Goal: Communication & Community: Answer question/provide support

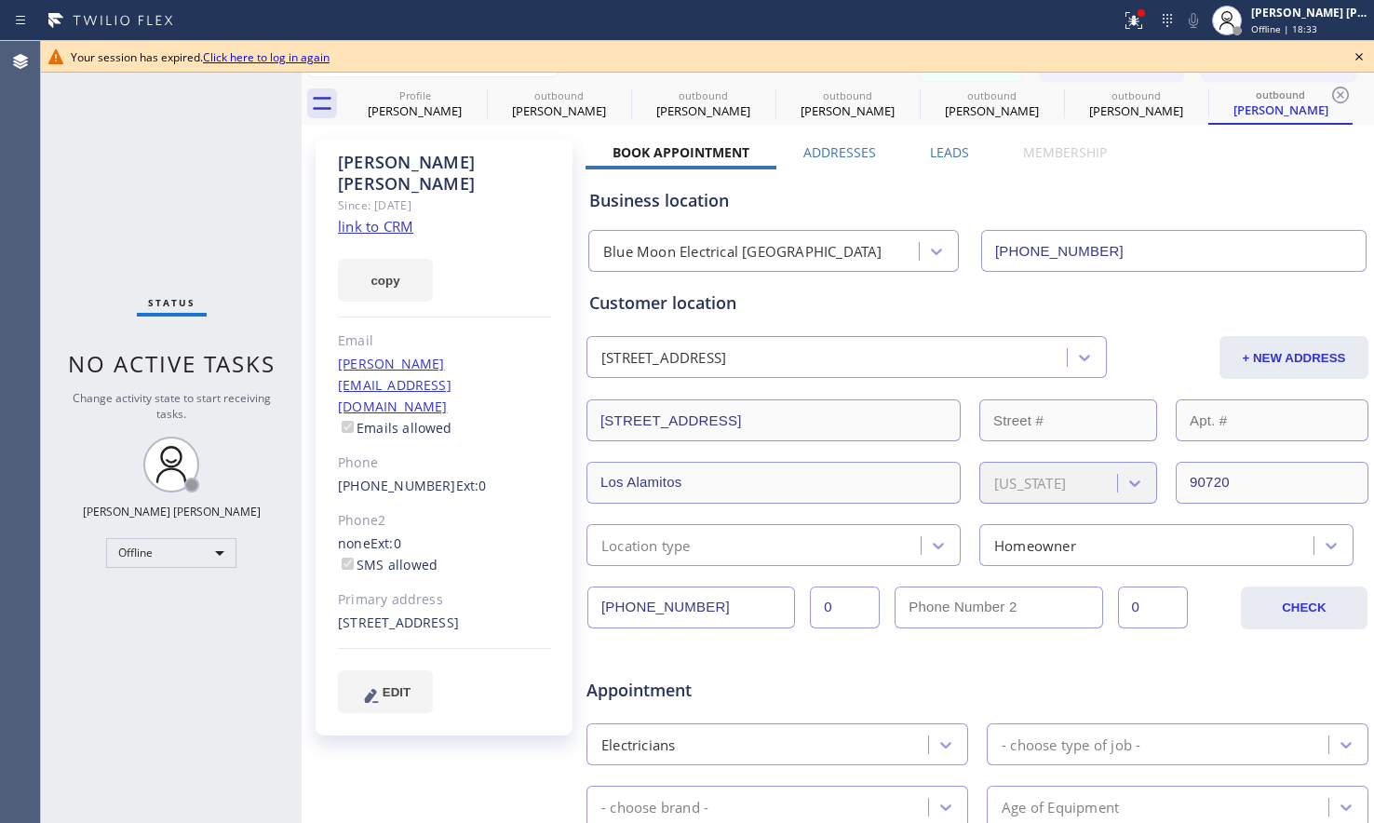
click at [1356, 48] on icon at bounding box center [1359, 57] width 22 height 22
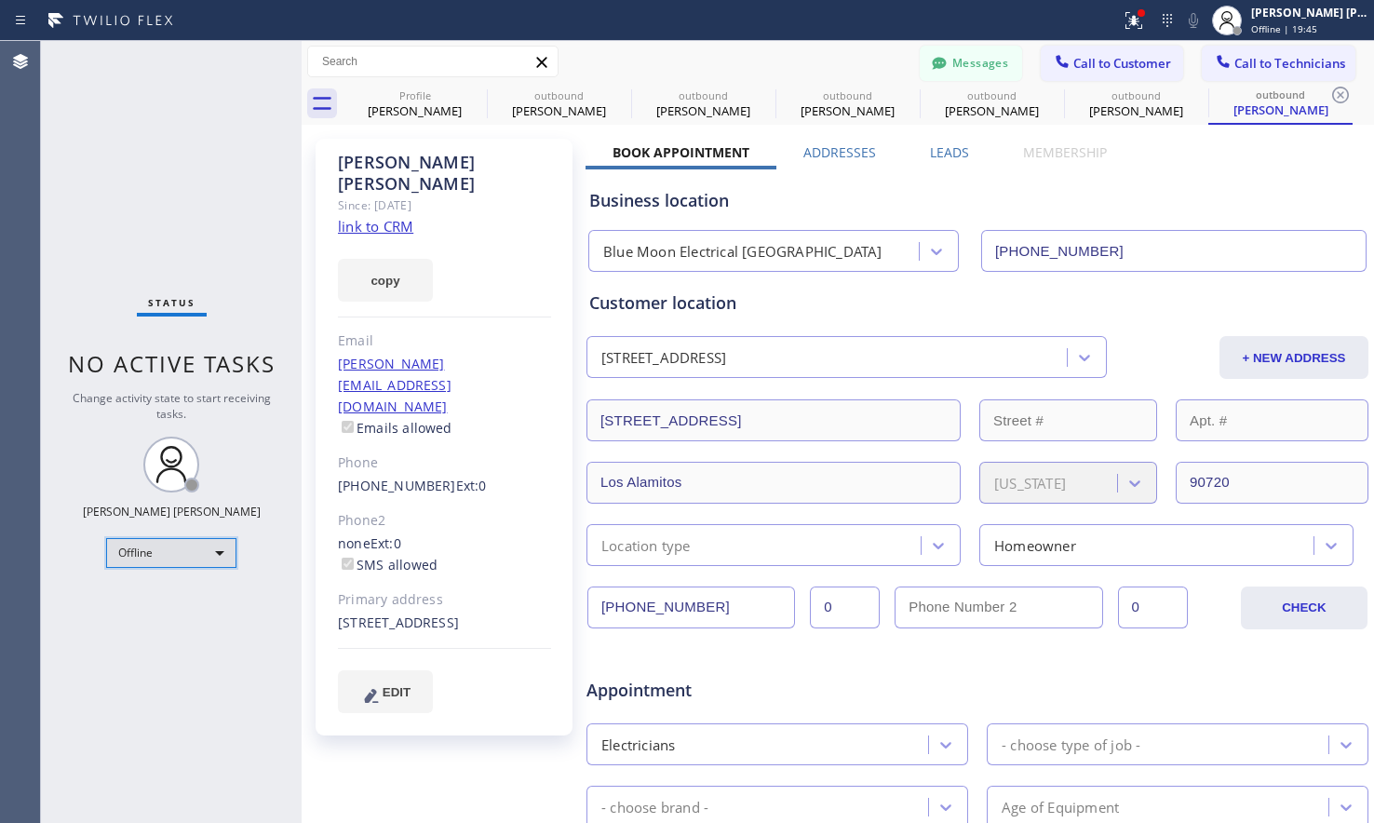
click at [217, 557] on div "Offline" at bounding box center [171, 553] width 130 height 30
drag, startPoint x: 180, startPoint y: 600, endPoint x: 182, endPoint y: 588, distance: 11.5
click at [176, 603] on li "Available" at bounding box center [170, 602] width 126 height 22
click at [417, 74] on input "text" at bounding box center [433, 62] width 250 height 30
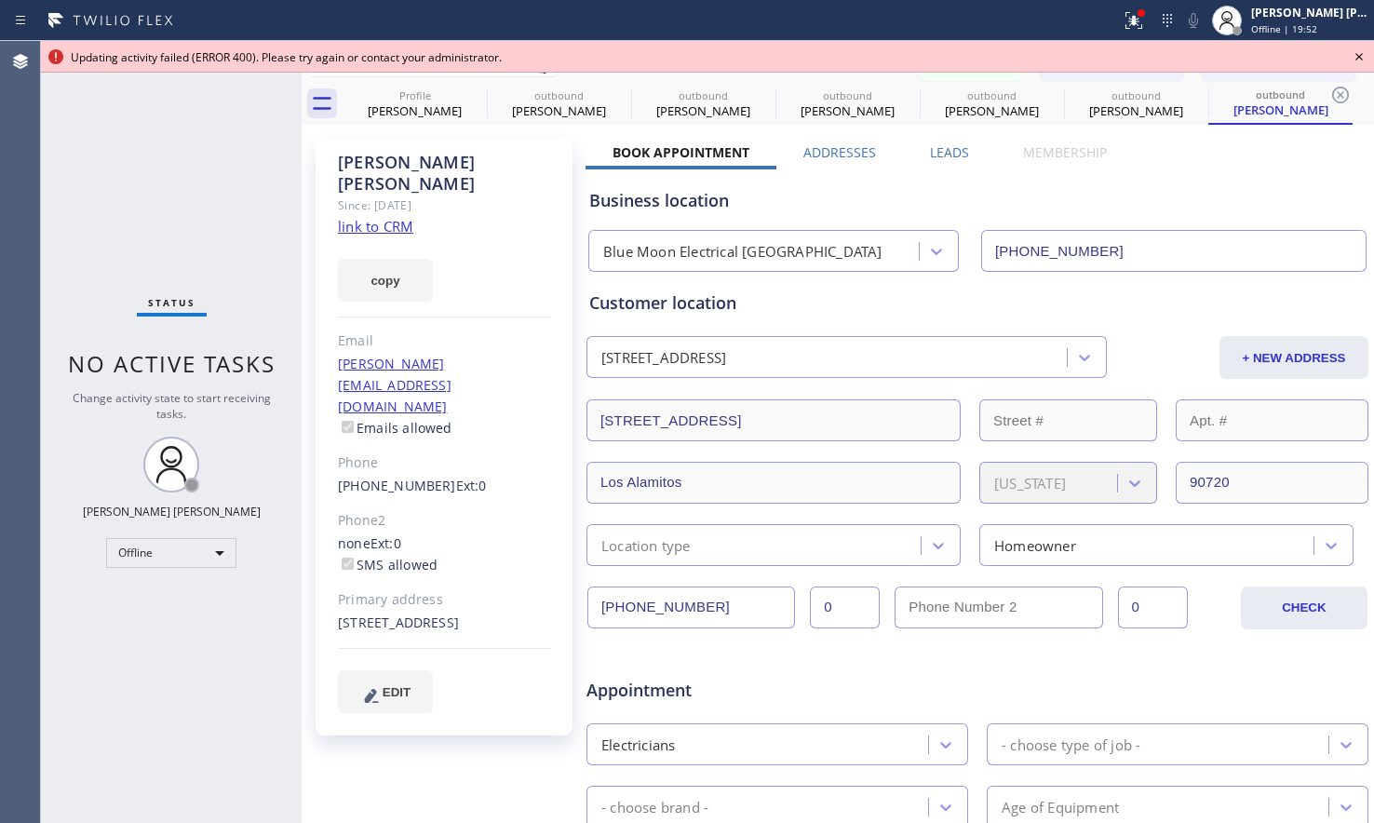
click at [1358, 46] on icon at bounding box center [1359, 57] width 22 height 22
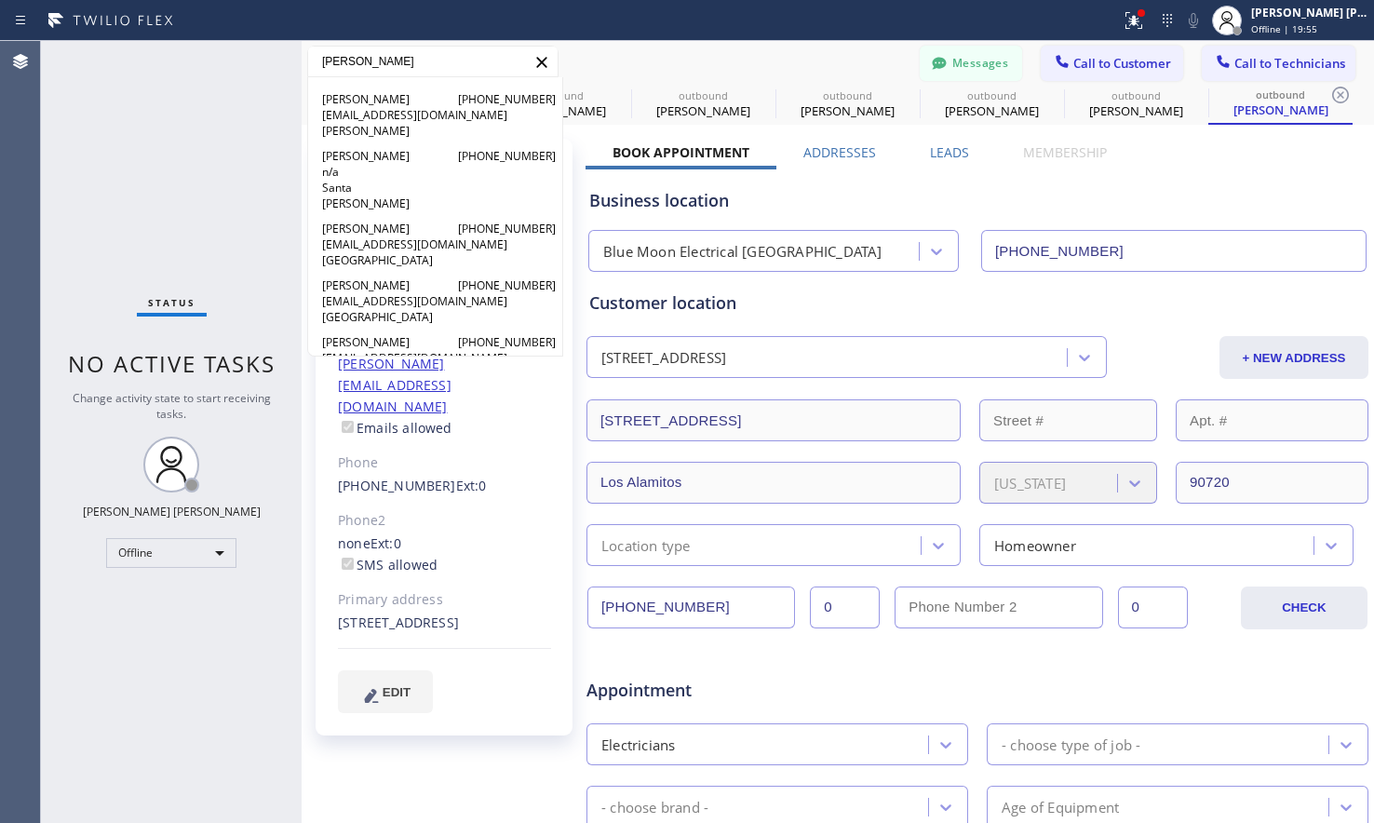
click at [453, 69] on input "anthony" at bounding box center [433, 62] width 250 height 30
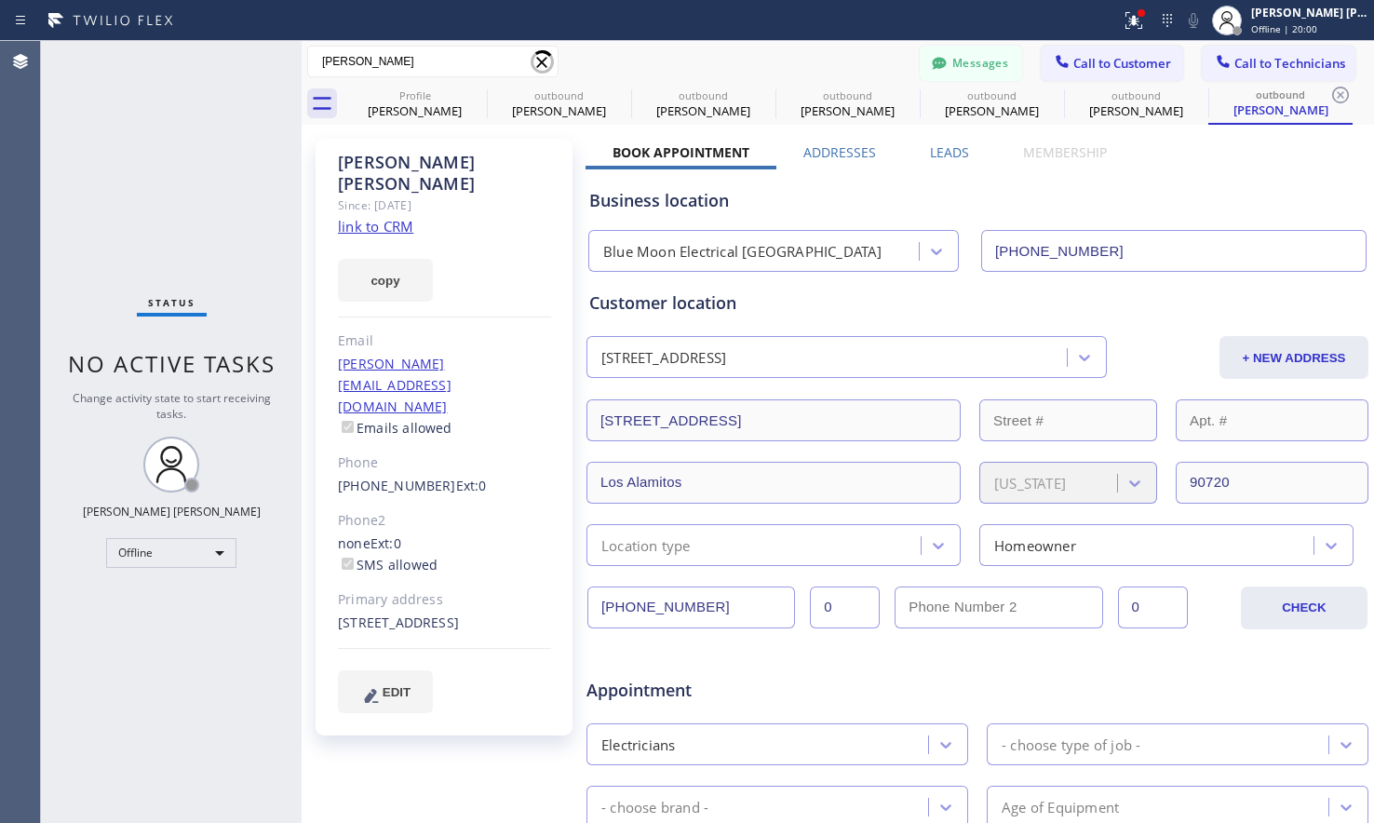
type input "anthony koz"
drag, startPoint x: 1091, startPoint y: 245, endPoint x: 974, endPoint y: 256, distance: 117.8
click at [981, 256] on input "(562) 337-3994" at bounding box center [1173, 251] width 385 height 42
click at [952, 70] on button "Messages" at bounding box center [971, 63] width 102 height 35
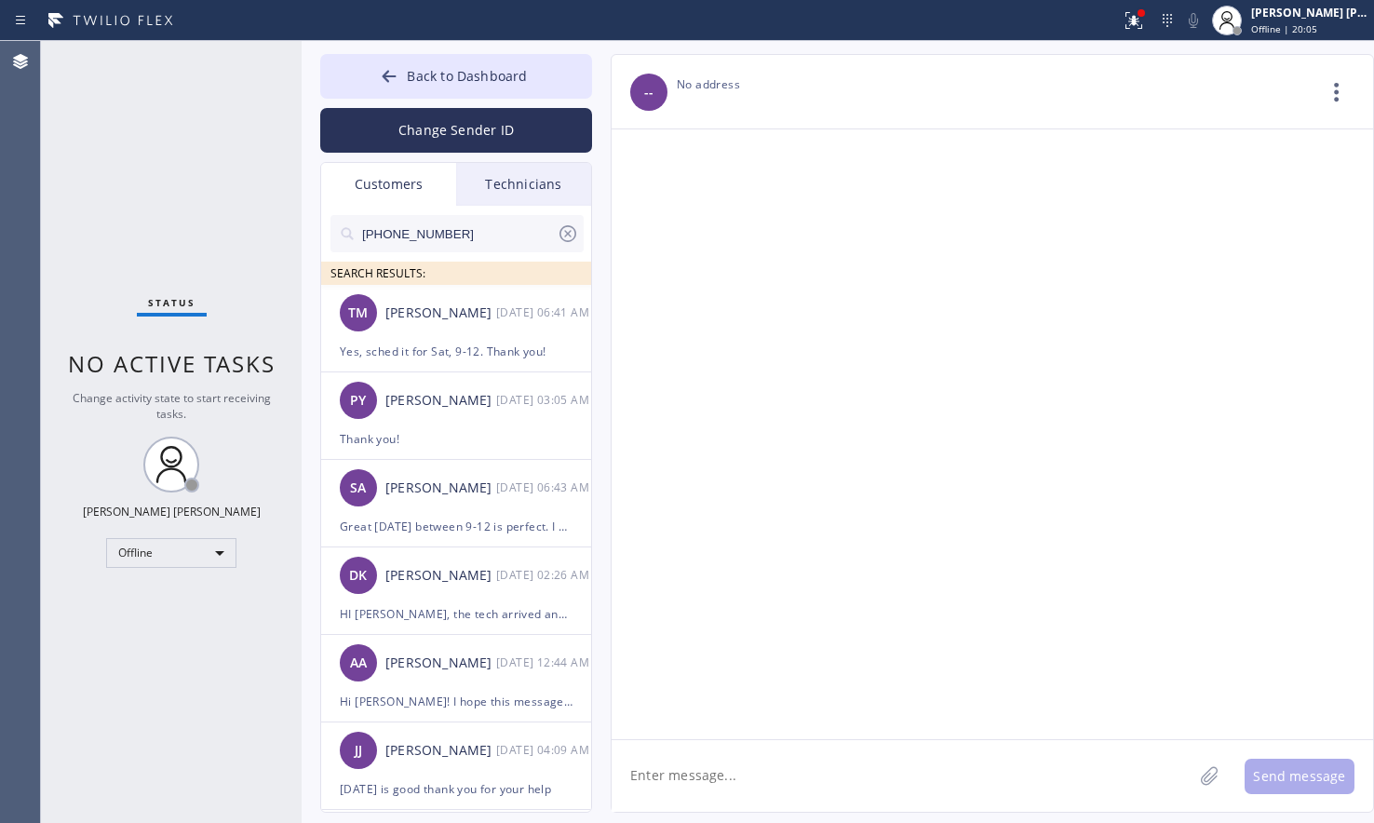
drag, startPoint x: 467, startPoint y: 226, endPoint x: 274, endPoint y: 237, distance: 194.0
click at [274, 237] on div "Status No active tasks Change activity state to start receiving tasks. Ashley B…" at bounding box center [707, 432] width 1333 height 782
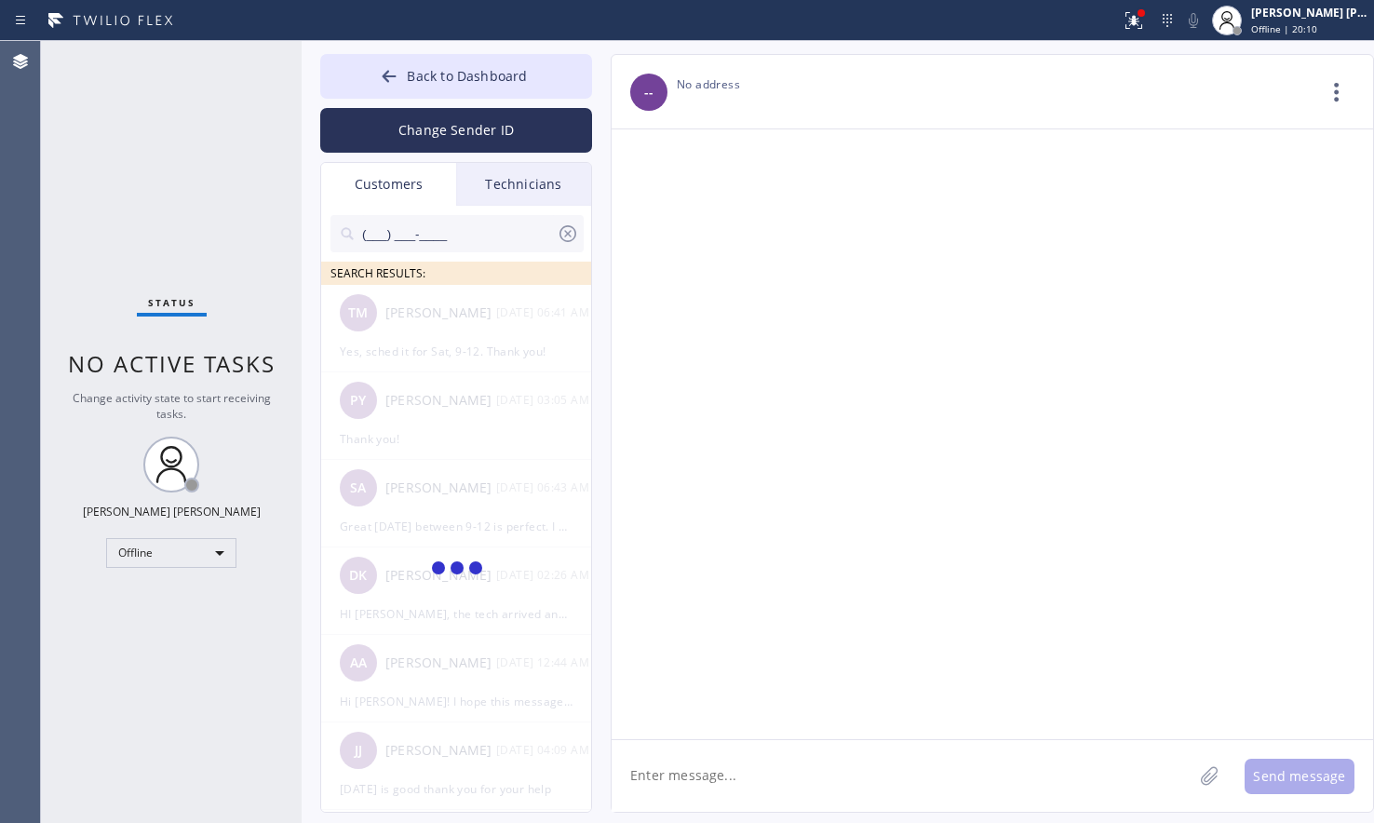
click at [482, 235] on input "(___) ___-____" at bounding box center [458, 233] width 196 height 37
click at [561, 234] on icon at bounding box center [568, 233] width 17 height 17
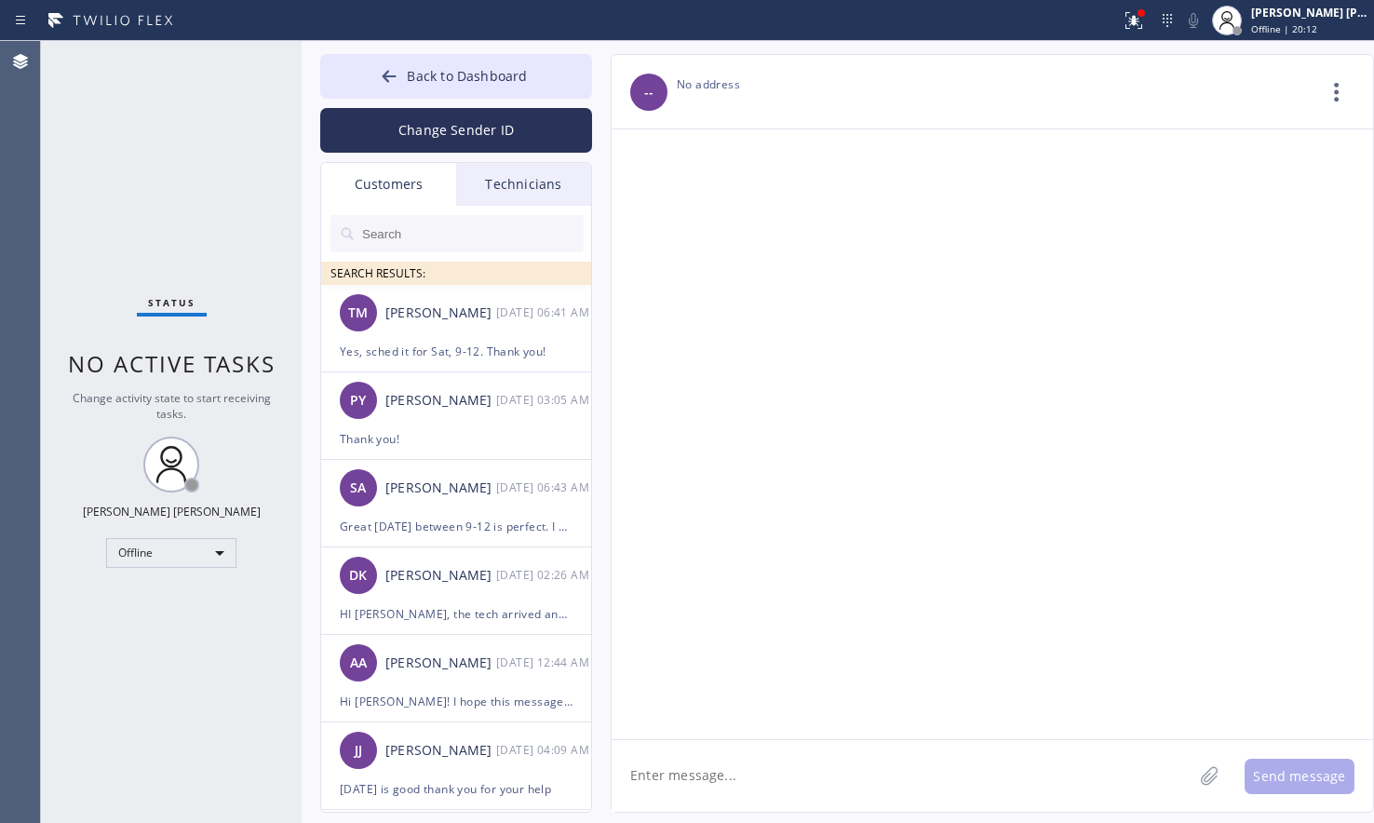
click at [514, 246] on input "text" at bounding box center [471, 233] width 223 height 37
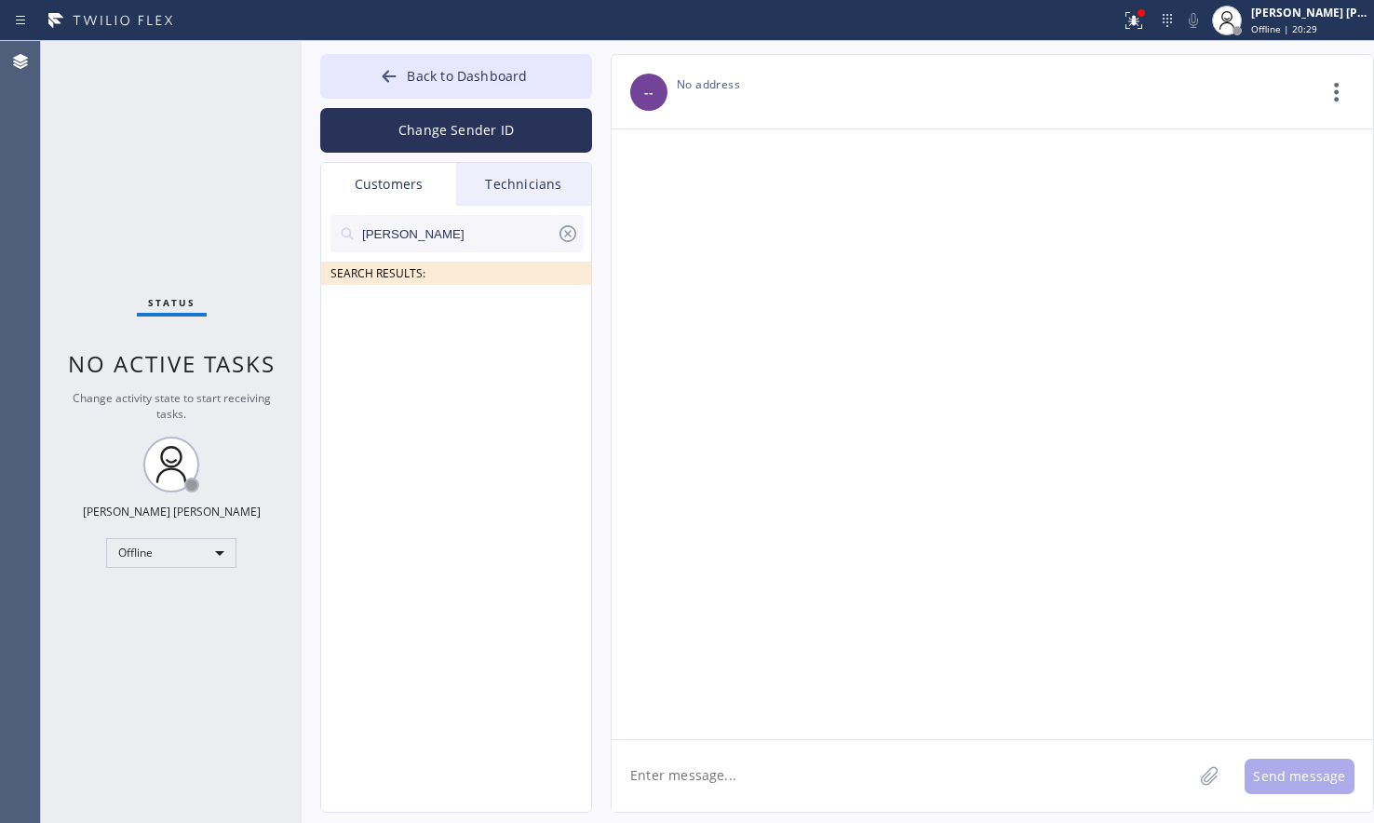
type input "anthony kozlowski"
click at [220, 544] on div "Offline" at bounding box center [171, 553] width 130 height 30
click at [184, 592] on li "Available" at bounding box center [170, 602] width 126 height 22
click at [425, 70] on span "Back to Dashboard" at bounding box center [467, 76] width 120 height 18
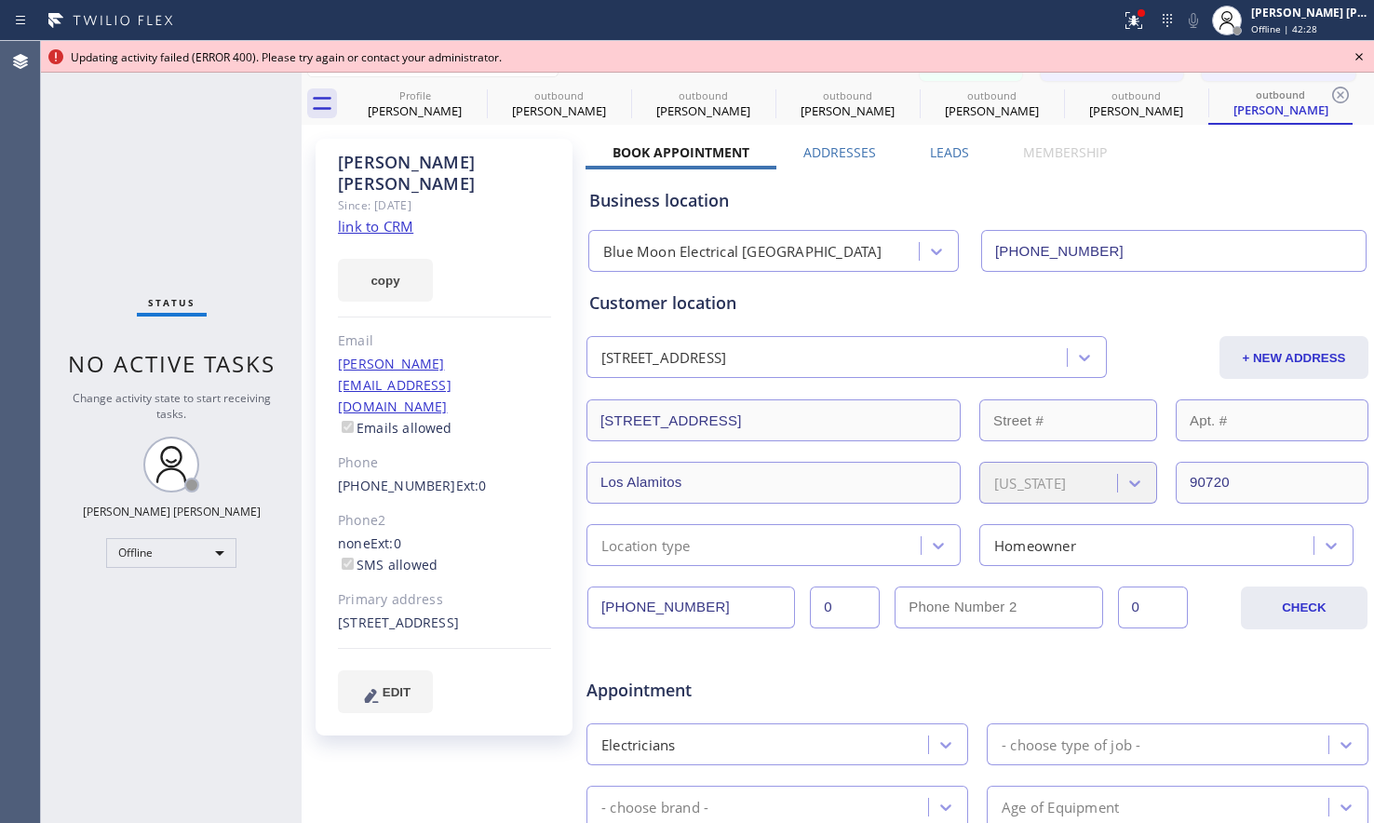
click at [1360, 54] on icon at bounding box center [1359, 57] width 22 height 22
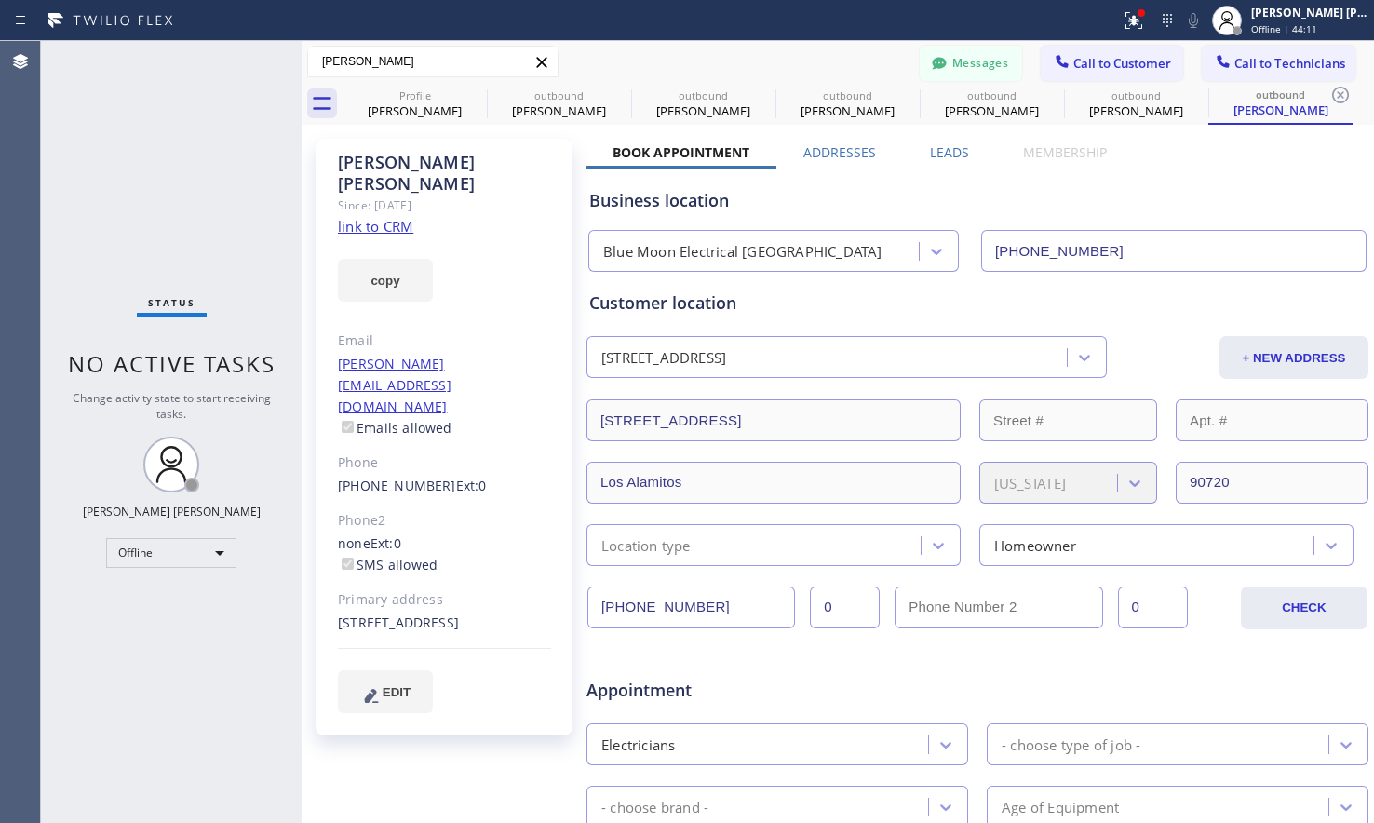
click at [545, 65] on icon at bounding box center [541, 62] width 10 height 10
click at [225, 538] on div "Offline" at bounding box center [171, 553] width 130 height 30
click at [169, 606] on li "Available" at bounding box center [170, 602] width 126 height 22
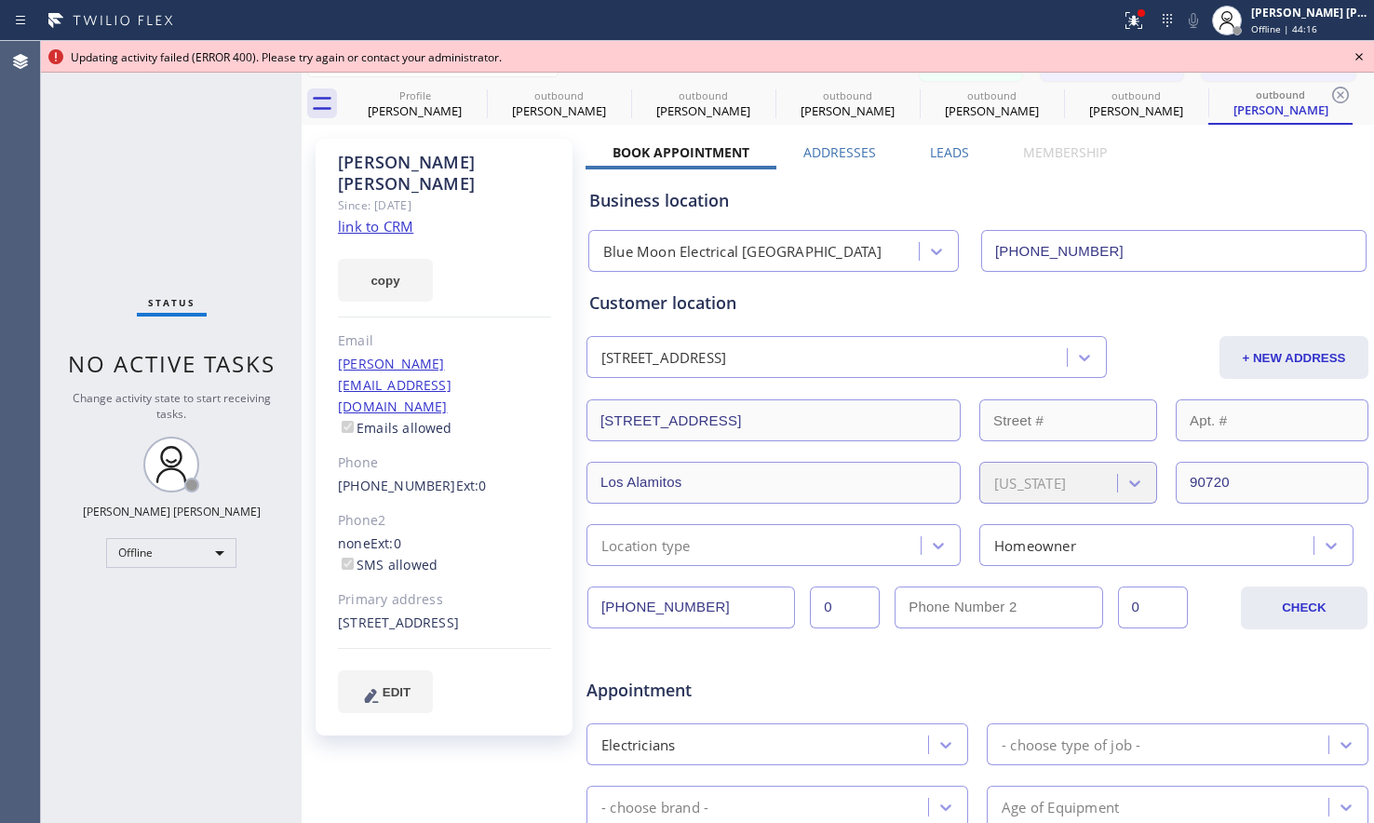
click at [1353, 55] on icon at bounding box center [1359, 57] width 22 height 22
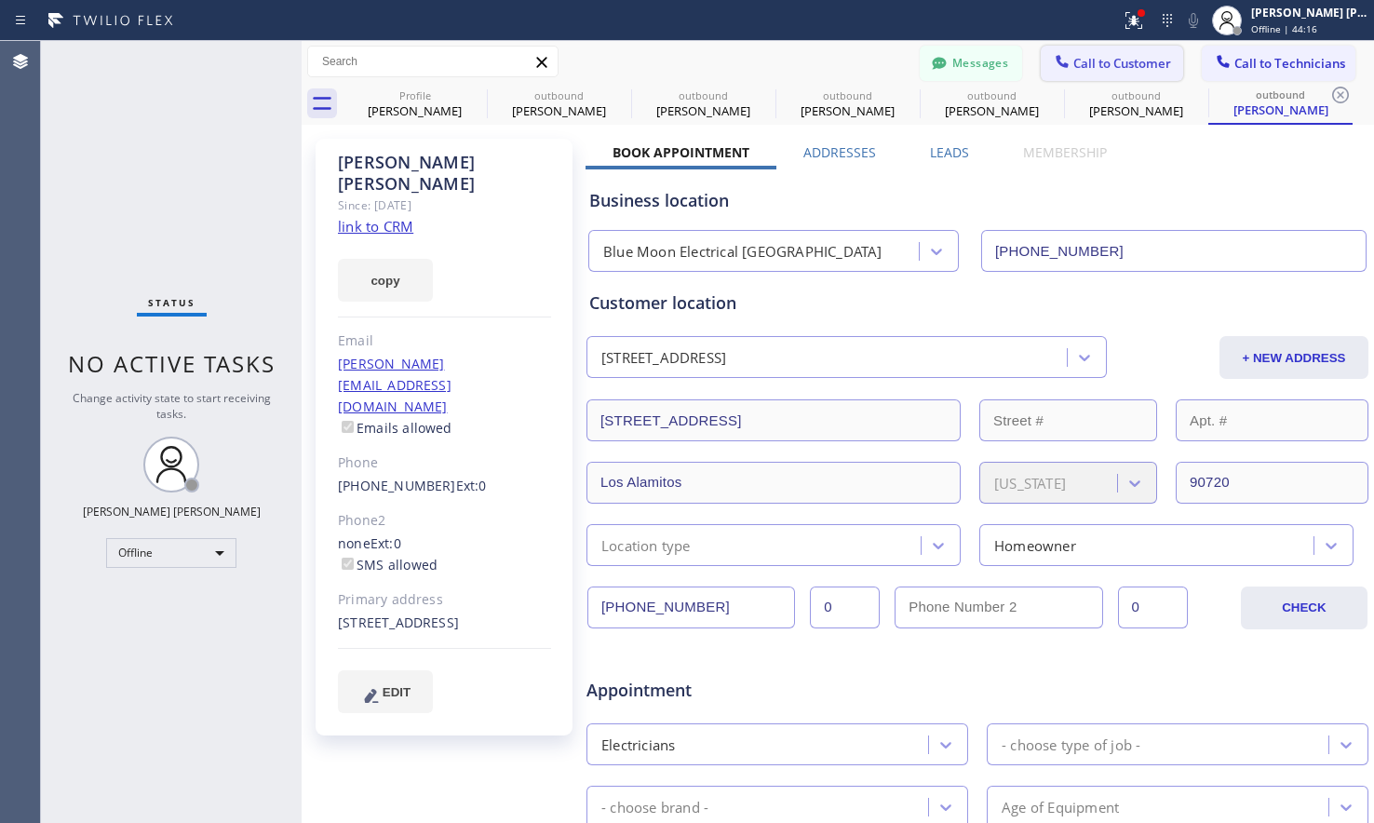
click at [1099, 62] on span "Call to Customer" at bounding box center [1123, 63] width 98 height 17
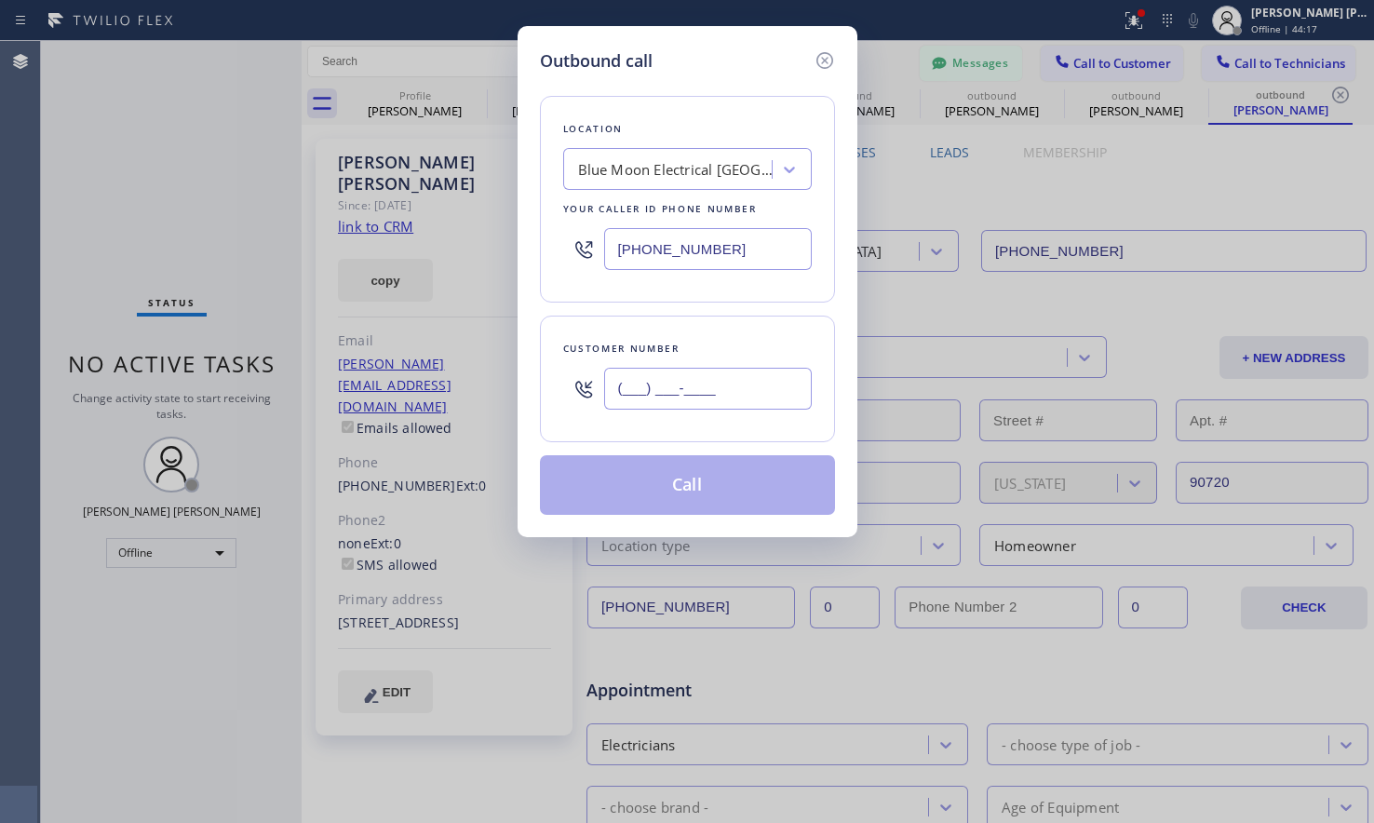
click at [720, 391] on input "(___) ___-____" at bounding box center [708, 389] width 208 height 42
paste input "562) 706-1271"
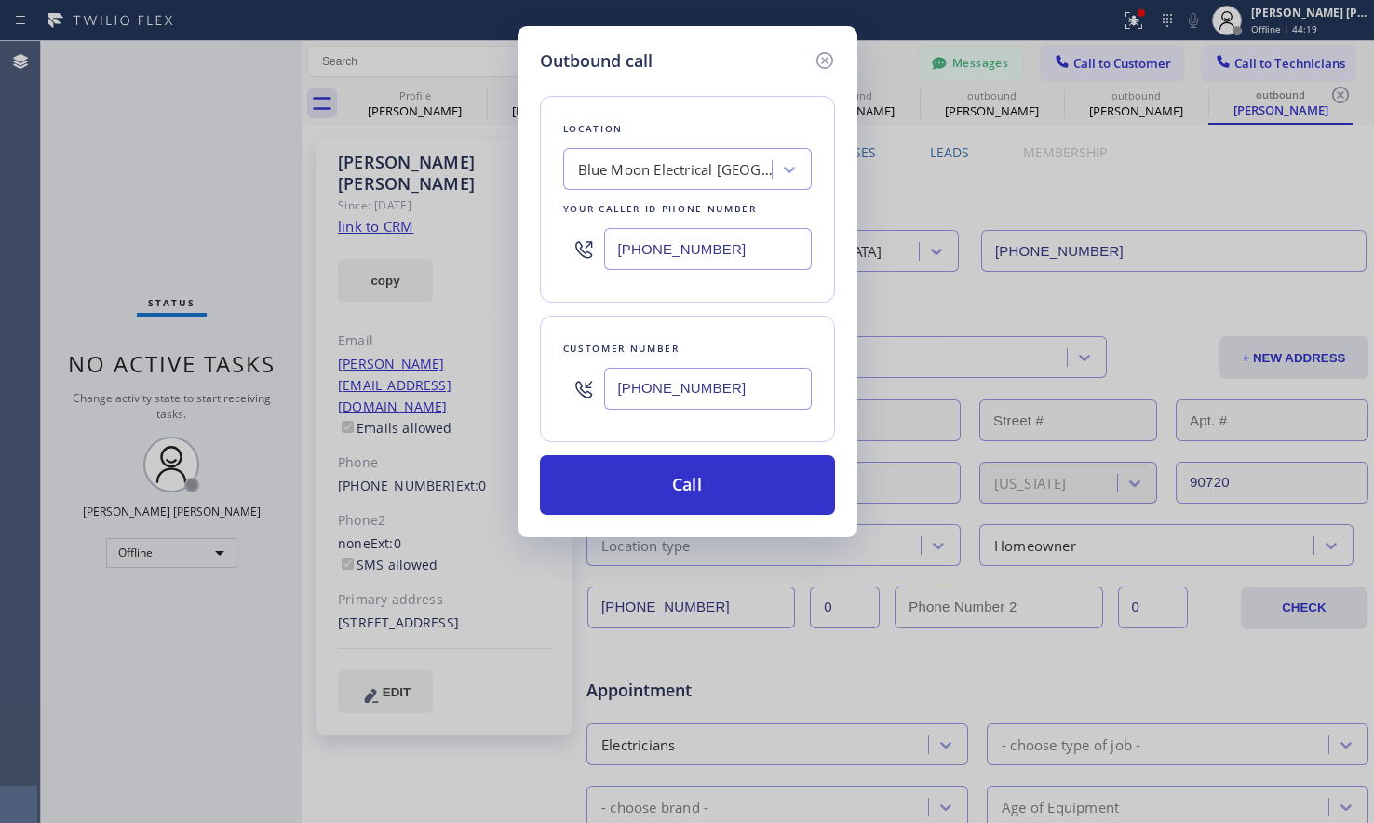
type input "(562) 706-1271"
click at [165, 661] on div "Outbound call Location Blue Moon Electrical Los Alamitos Your caller id phone n…" at bounding box center [687, 411] width 1374 height 823
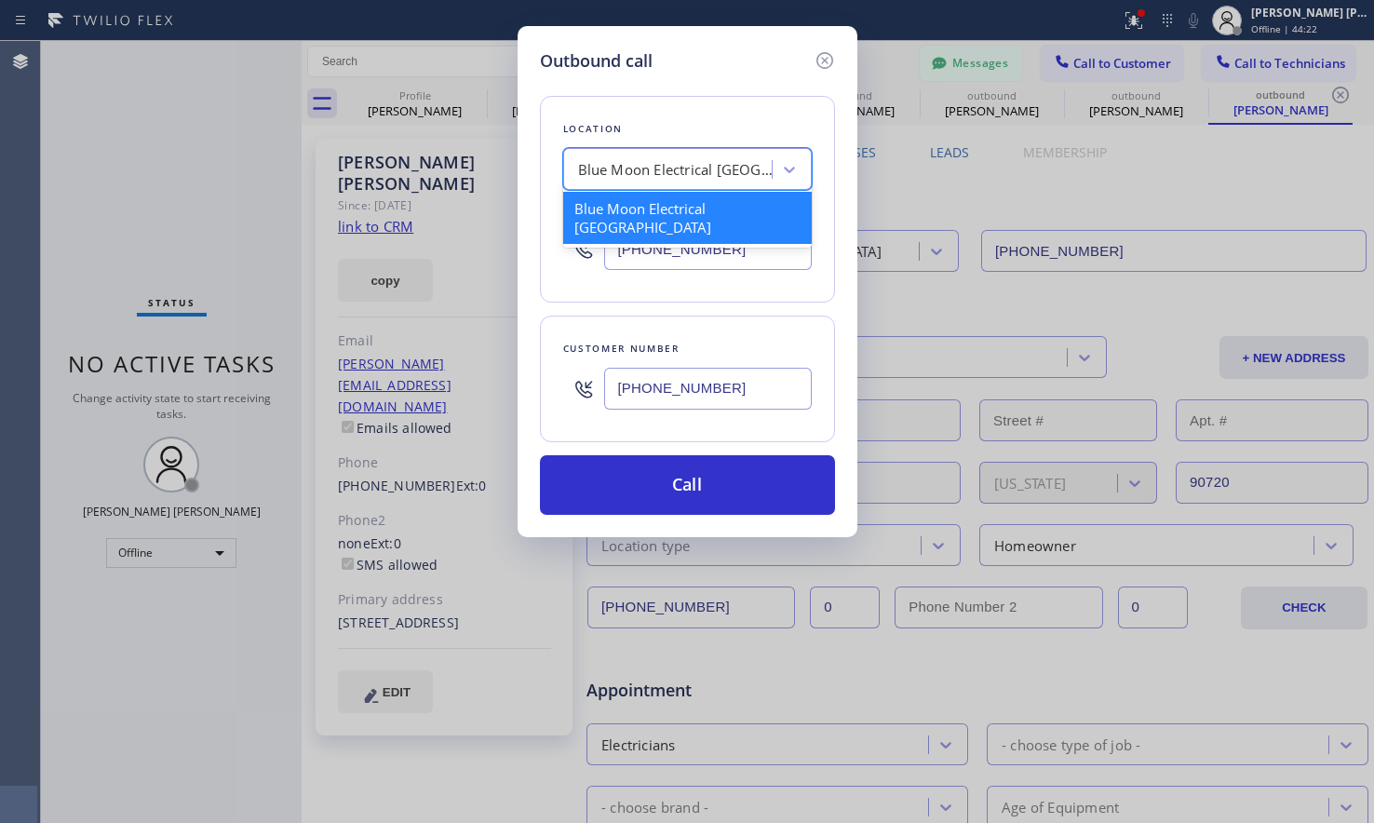
click at [696, 159] on div "Blue Moon Electrical Los Alamitos" at bounding box center [676, 169] width 196 height 21
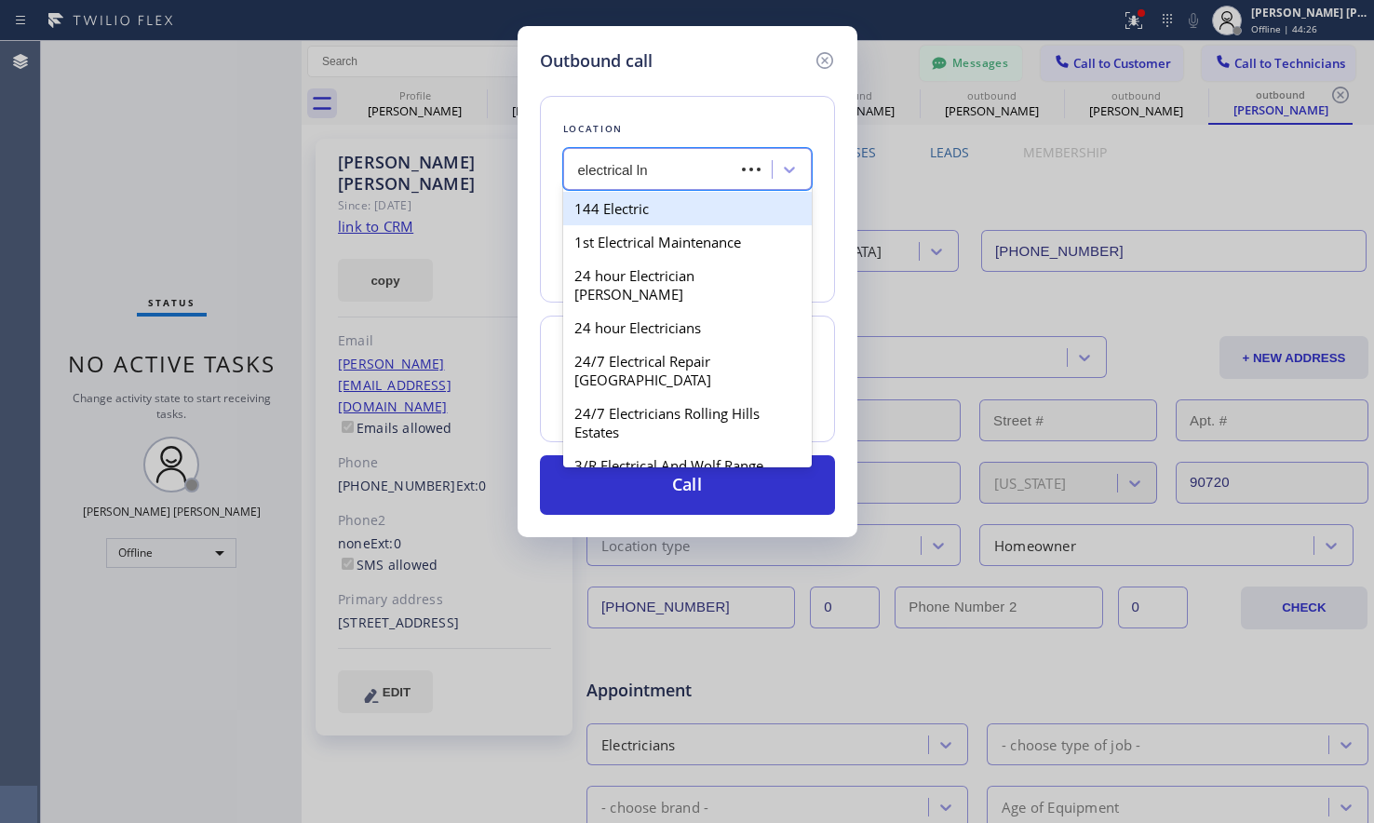
type input "electrical lnd"
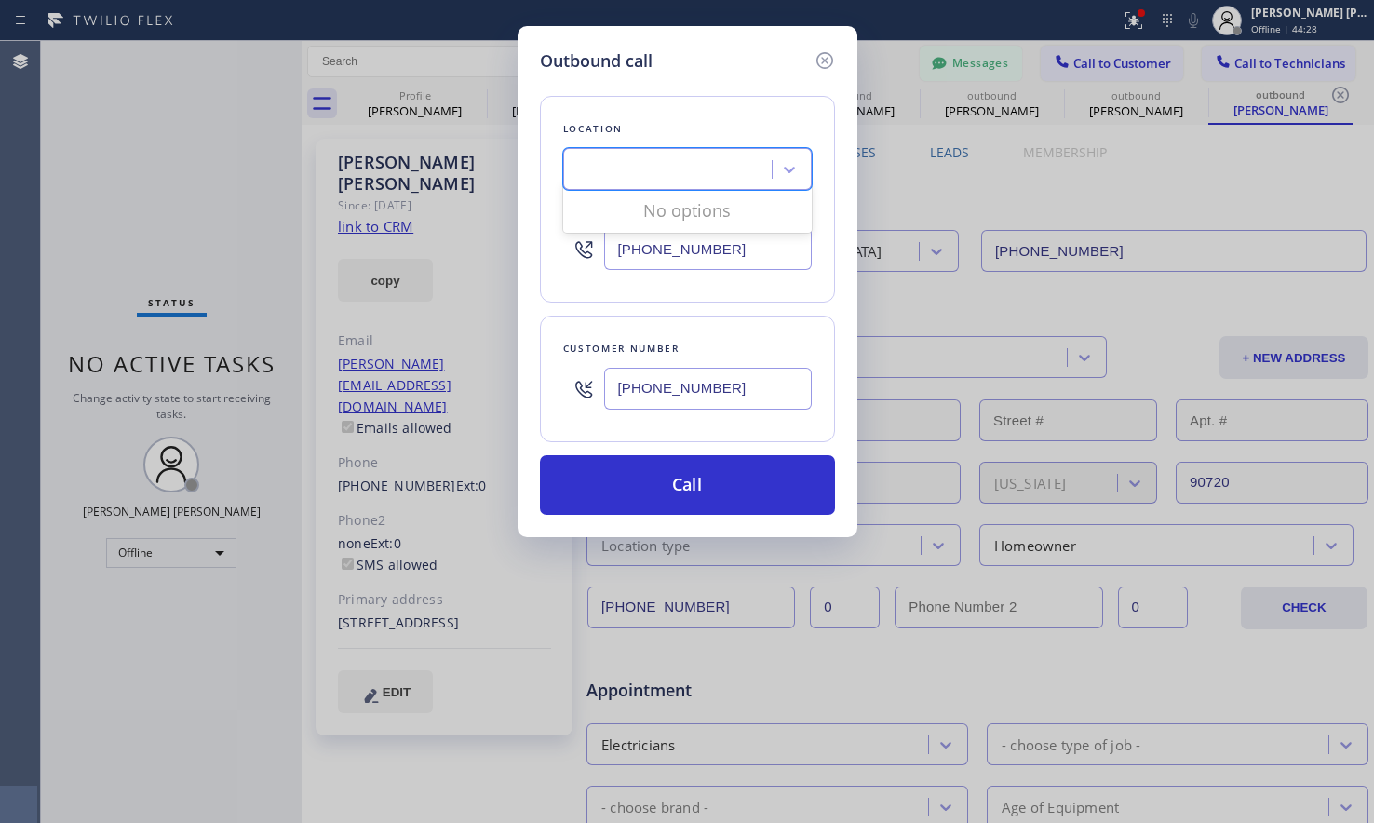
click at [642, 160] on div "electrical lnd" at bounding box center [670, 170] width 203 height 33
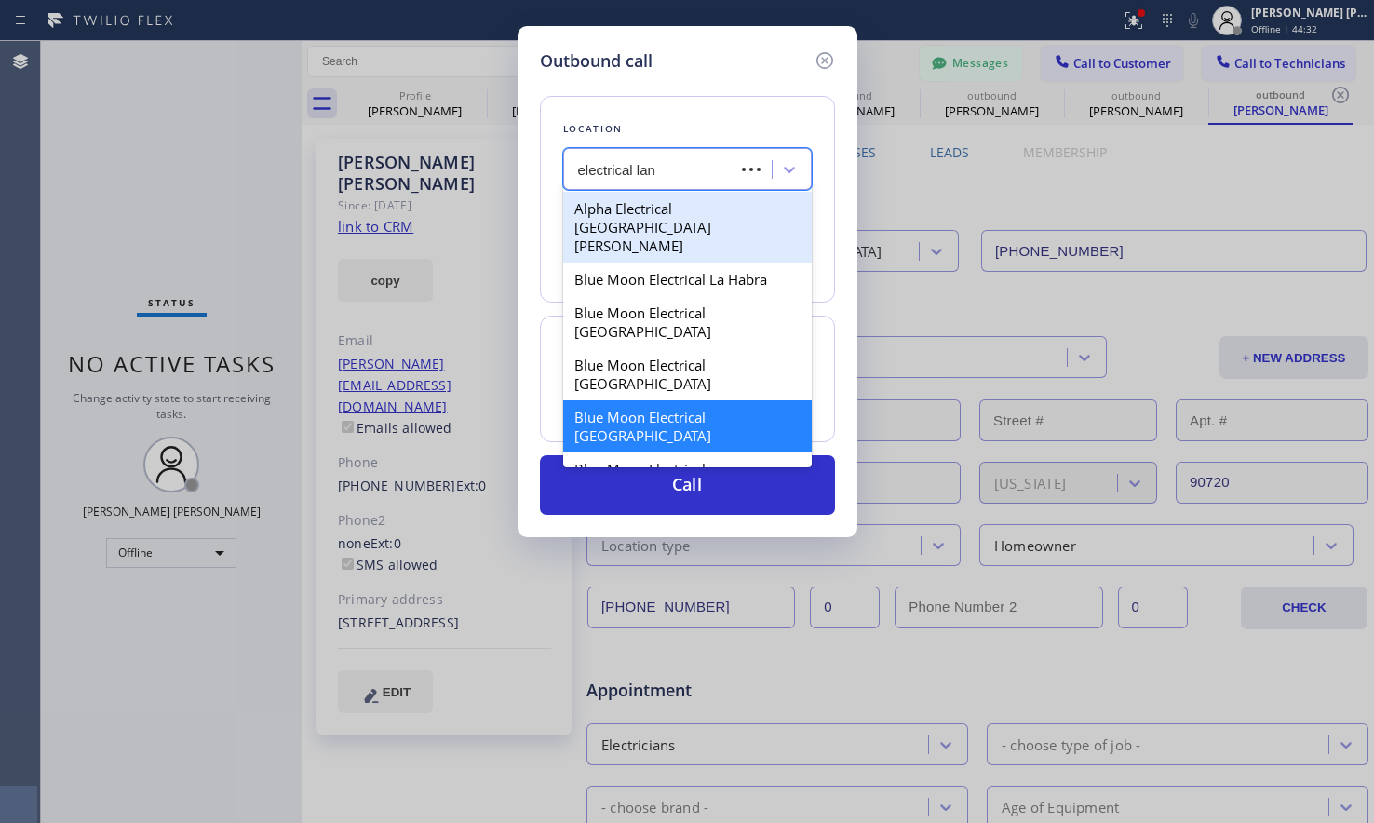
type input "electrical land"
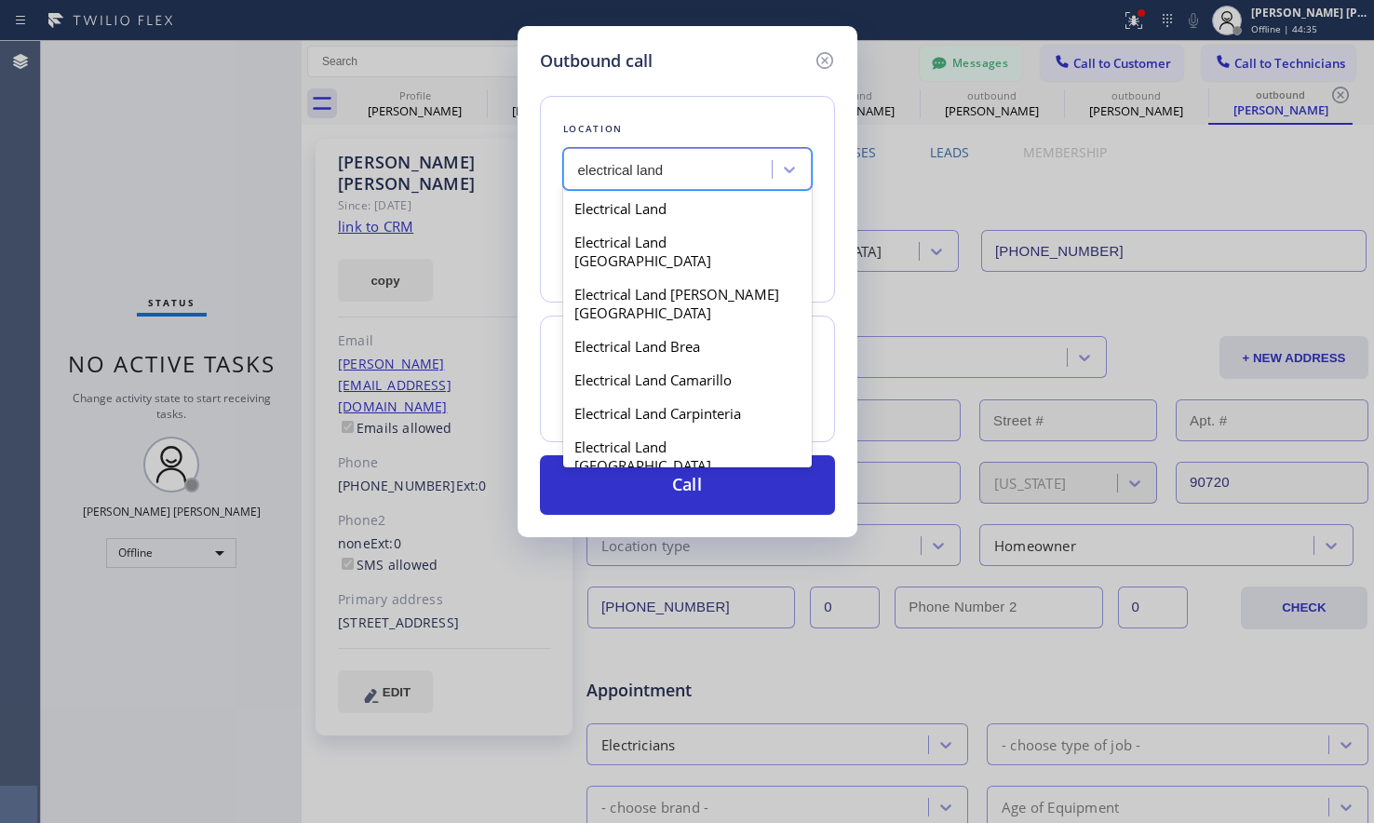
click at [723, 482] on div "Electrical Land Cerritos" at bounding box center [687, 499] width 249 height 34
type input "(562) 358-5911"
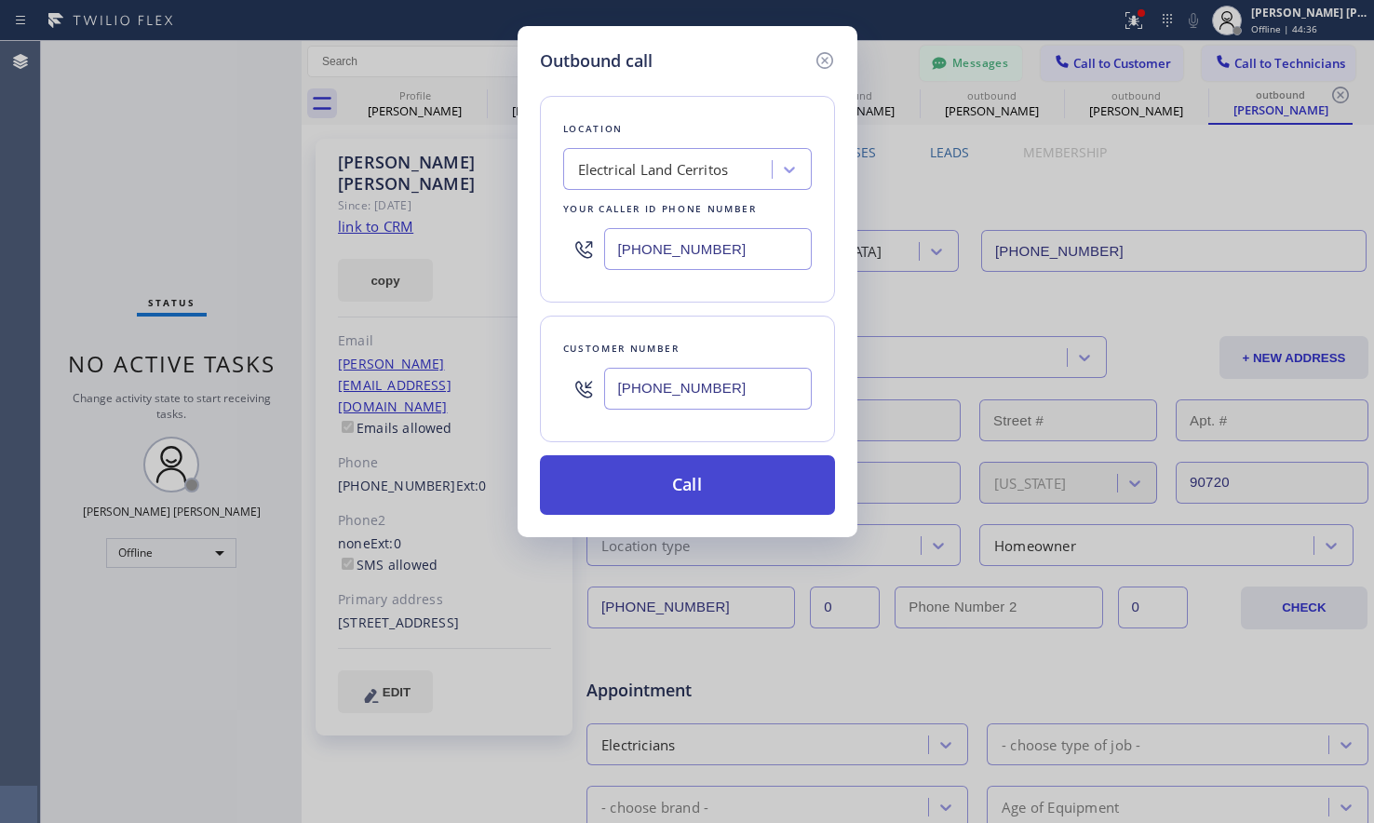
click at [686, 476] on button "Call" at bounding box center [687, 485] width 295 height 60
click at [209, 486] on div "Outbound call Location Electrical Land Cerritos Your caller id phone number (56…" at bounding box center [687, 411] width 1374 height 823
click at [824, 63] on icon at bounding box center [825, 60] width 22 height 22
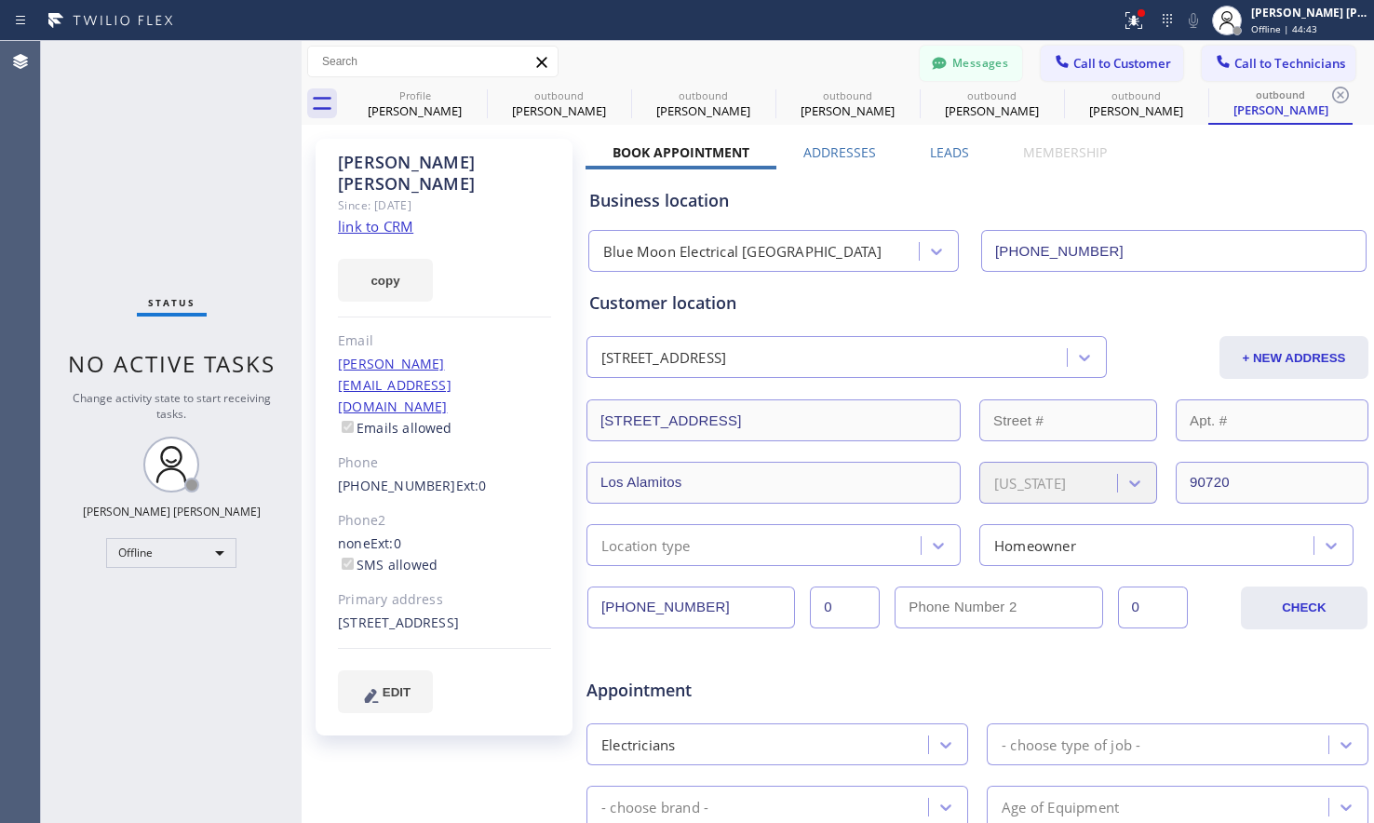
click at [221, 533] on div "Status No active tasks Change activity state to start receiving tasks. Ashley B…" at bounding box center [171, 432] width 261 height 782
click at [216, 553] on div "Offline" at bounding box center [171, 553] width 130 height 30
click at [172, 606] on li "Available" at bounding box center [170, 602] width 126 height 22
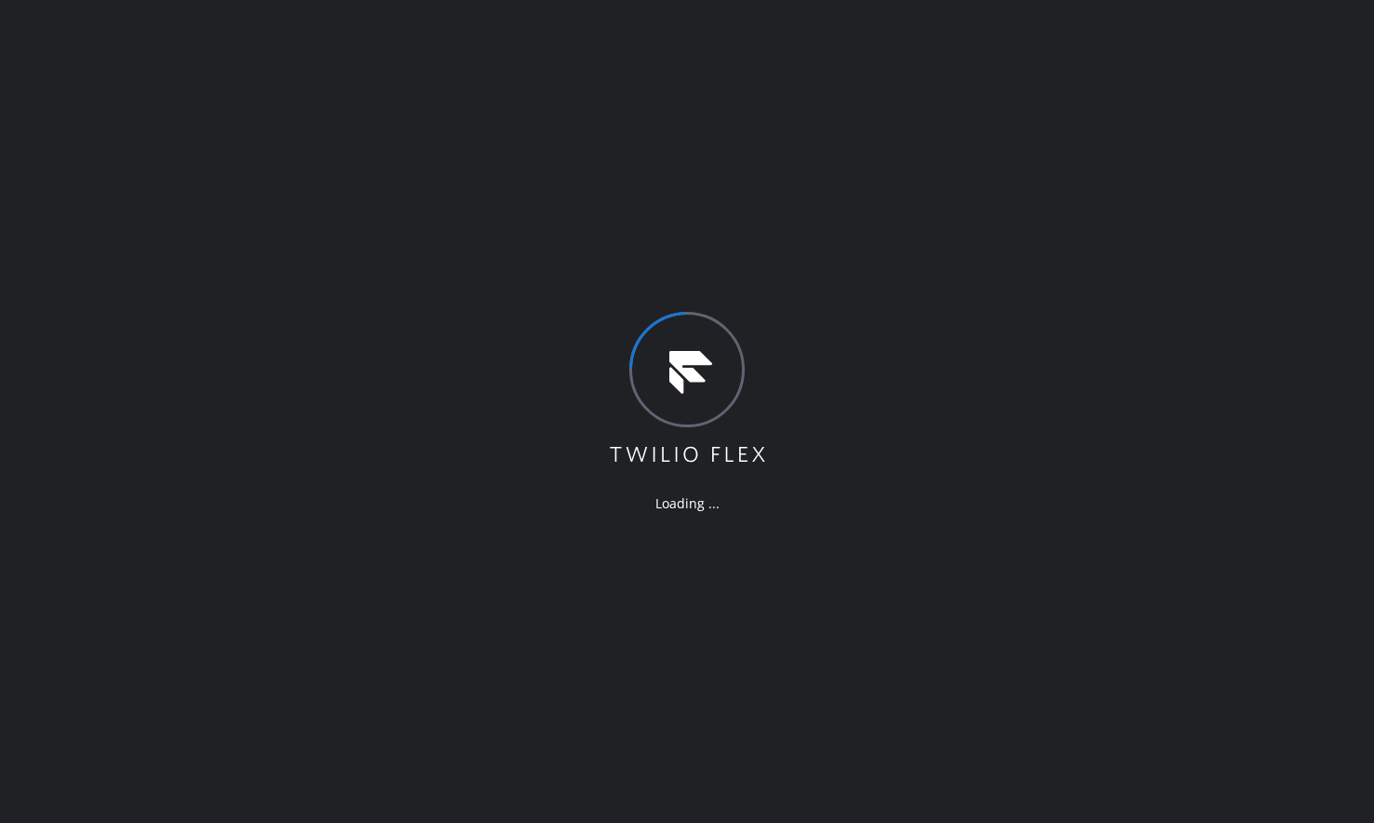
click at [344, 636] on div "Loading ..." at bounding box center [687, 411] width 1374 height 823
click at [225, 637] on div "Loading ..." at bounding box center [687, 411] width 1374 height 823
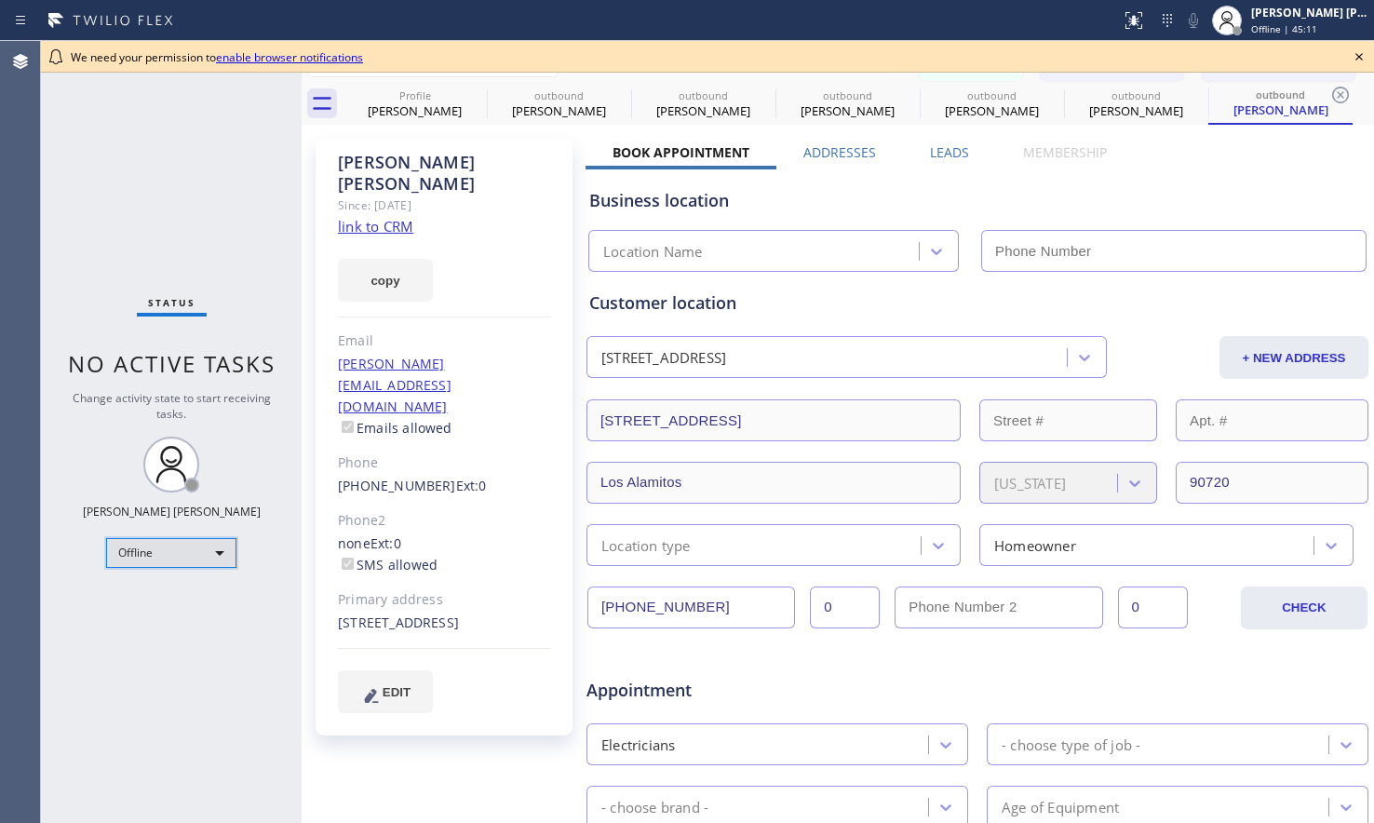
click at [206, 558] on div "Offline" at bounding box center [171, 553] width 130 height 30
click at [177, 609] on li "Available" at bounding box center [170, 602] width 126 height 22
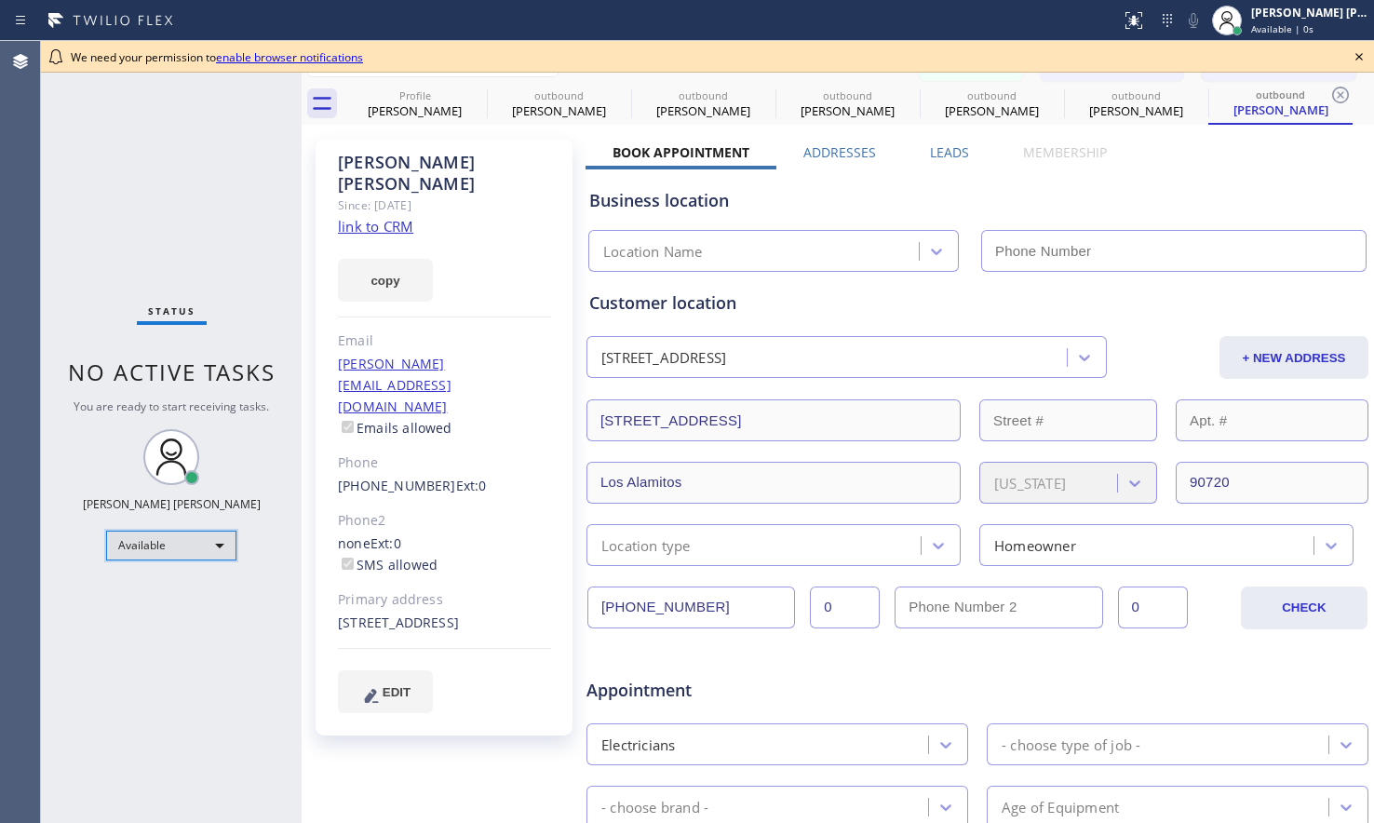
type input "(562) 337-3994"
click at [1363, 51] on icon at bounding box center [1359, 57] width 22 height 22
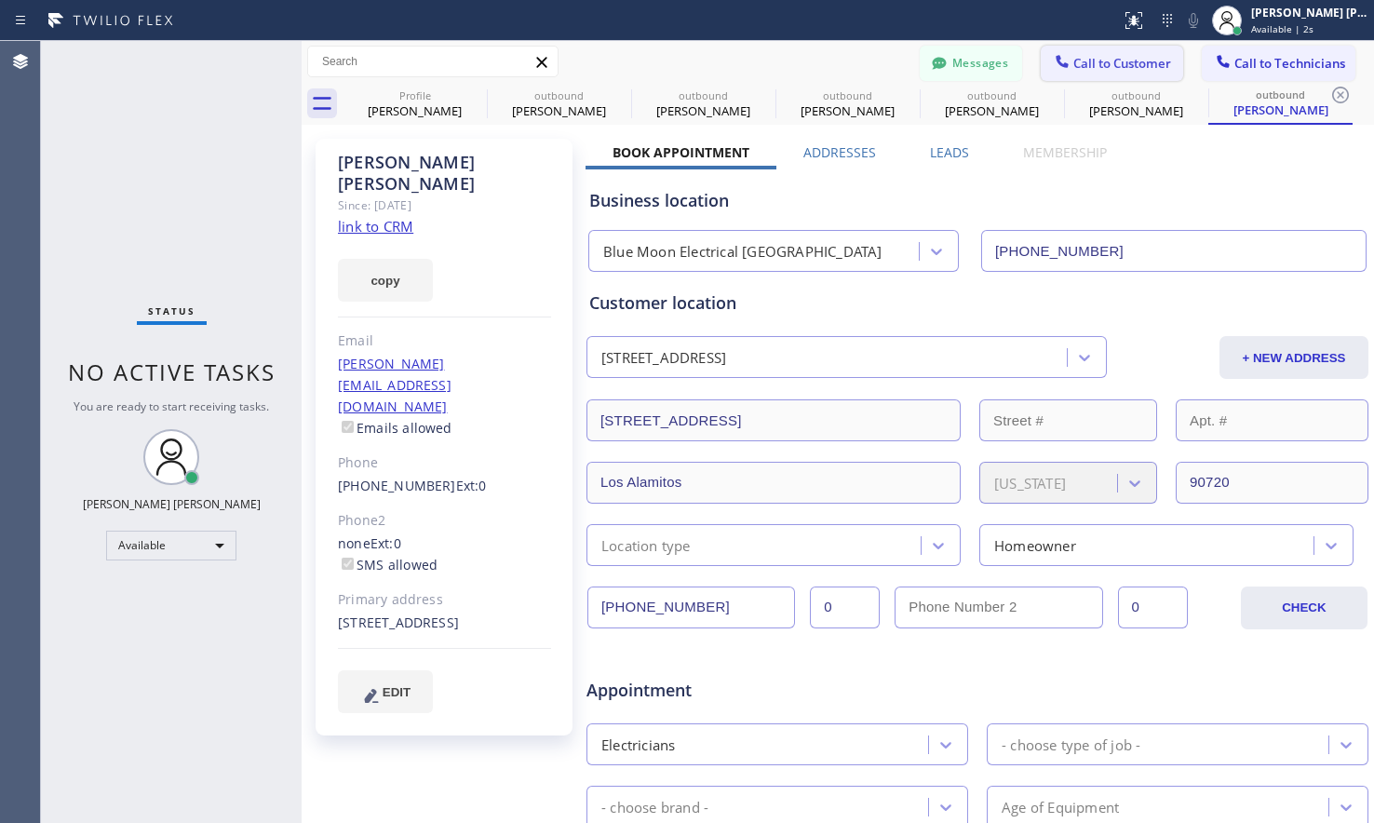
click at [1115, 56] on span "Call to Customer" at bounding box center [1123, 63] width 98 height 17
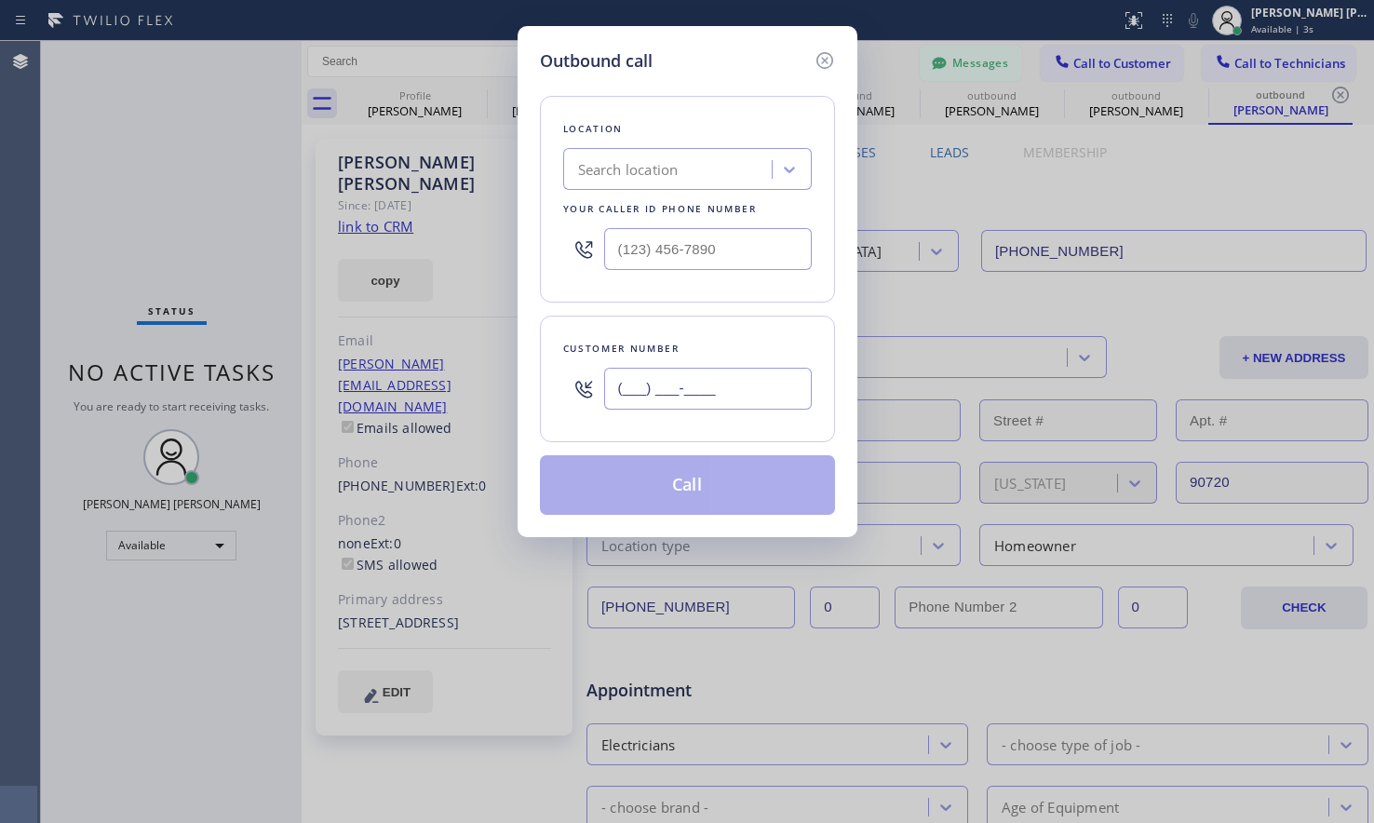
click at [701, 397] on input "(___) ___-____" at bounding box center [708, 389] width 208 height 42
paste input "562) 706-1271"
type input "(562) 706-1271"
click at [669, 178] on div "Search location" at bounding box center [628, 169] width 101 height 21
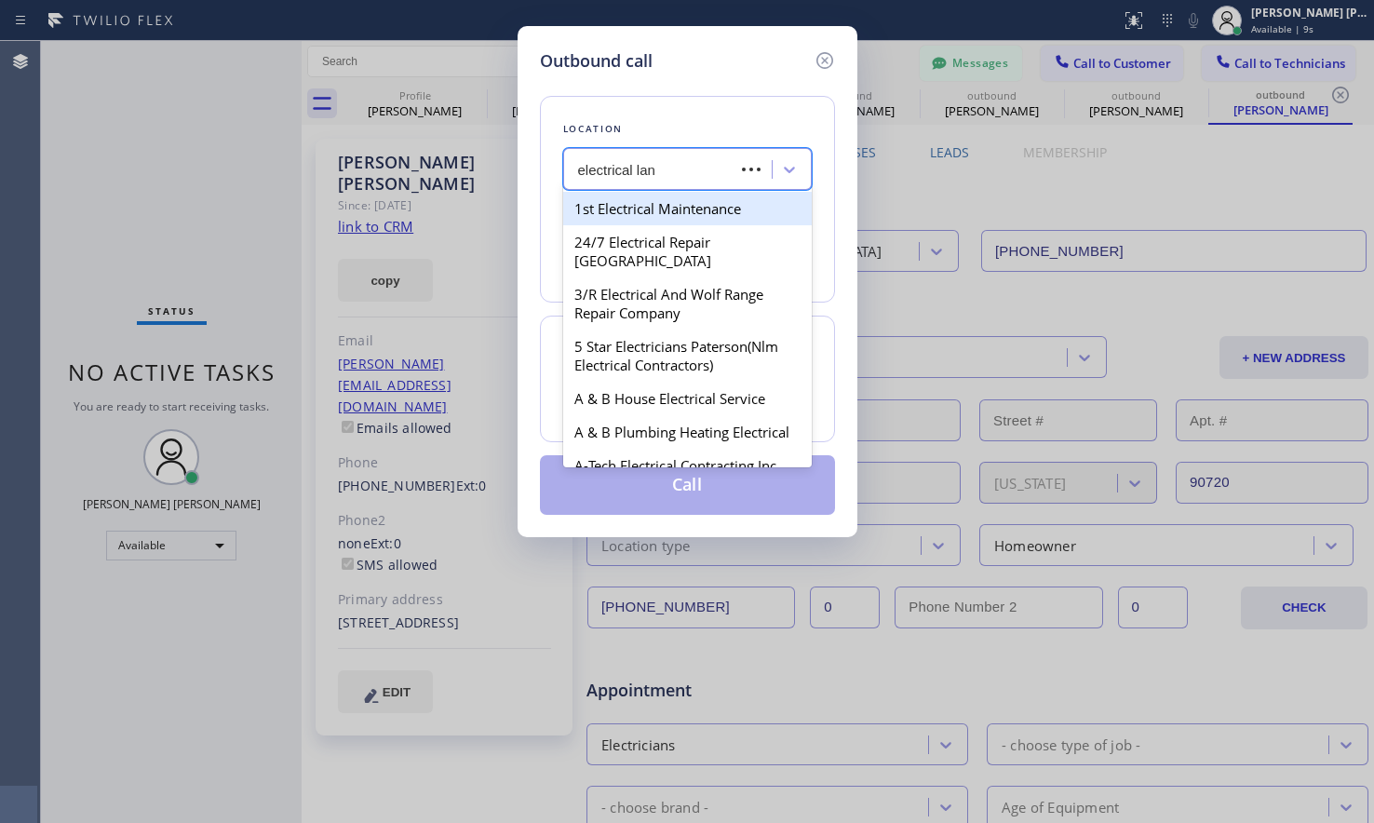
type input "electrical land"
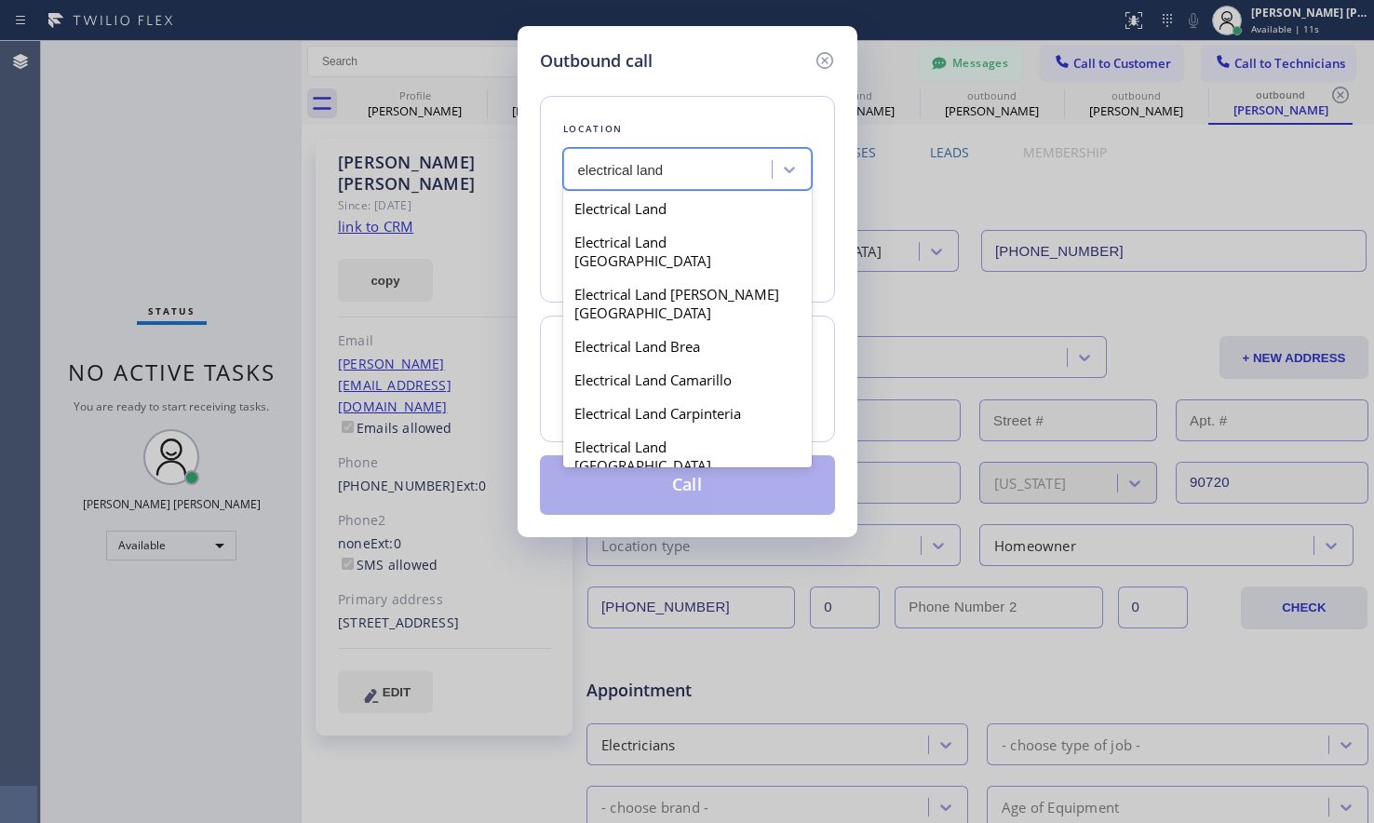
drag, startPoint x: 739, startPoint y: 431, endPoint x: 706, endPoint y: 461, distance: 44.8
click at [736, 482] on div "Electrical Land Cerritos" at bounding box center [687, 499] width 249 height 34
type input "(562) 358-5911"
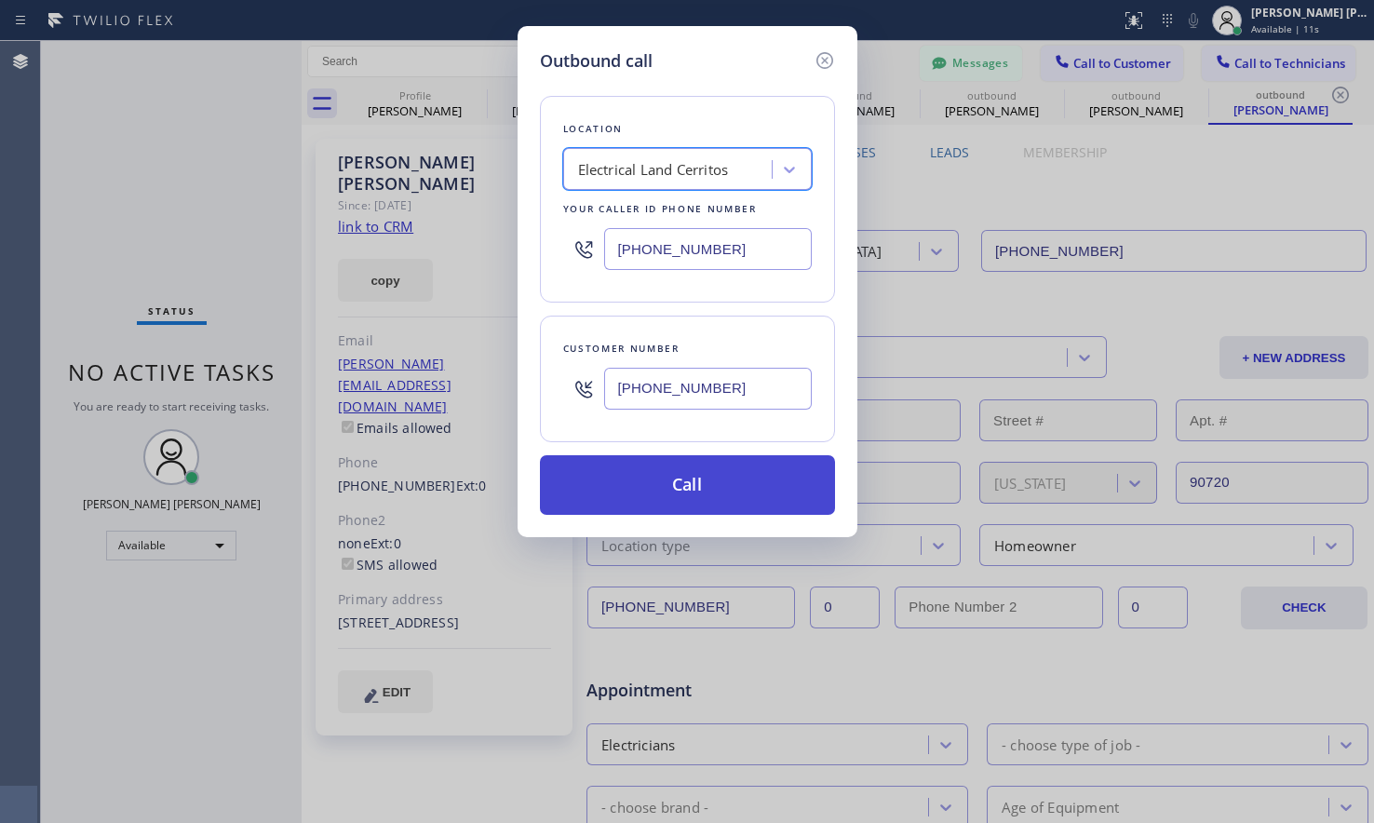
click at [698, 479] on button "Call" at bounding box center [687, 485] width 295 height 60
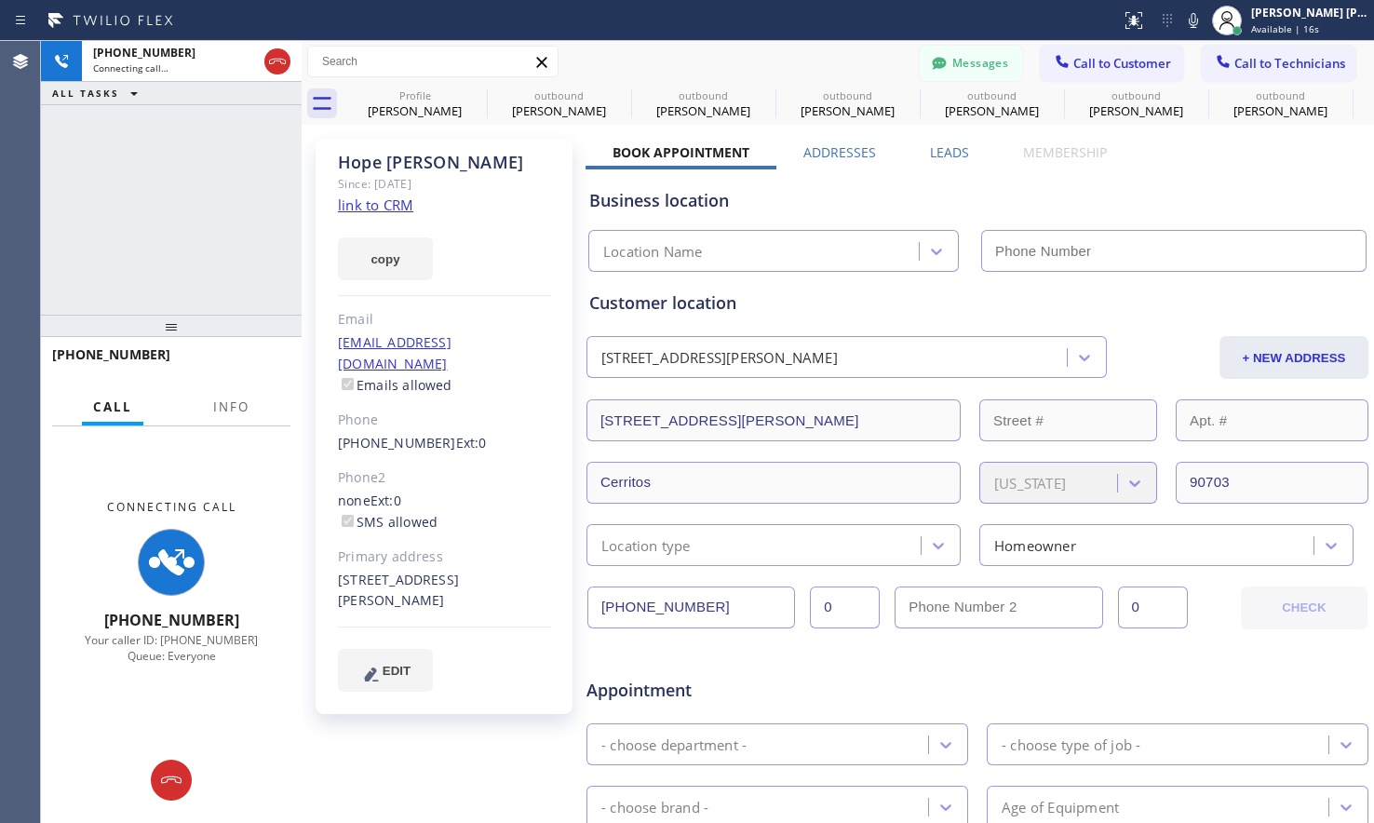
type input "(562) 358-5911"
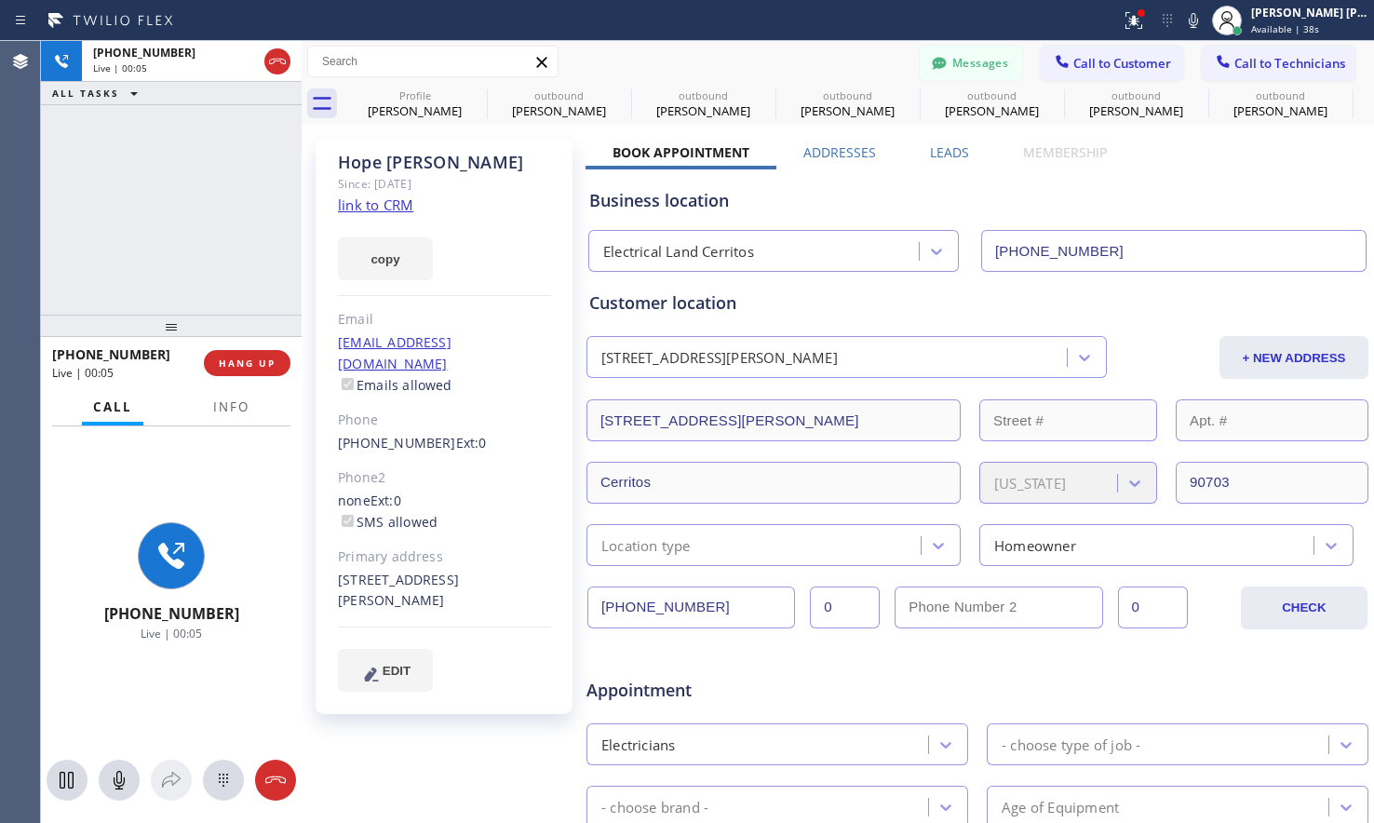
click at [339, 708] on div "Hope Carter Since: 20 may 2020 link to CRM copy Email hopetapp@yahoo.com Emails…" at bounding box center [445, 732] width 279 height 1207
click at [203, 204] on div "+15627061271 Live | 00:17 ALL TASKS ALL TASKS ACTIVE TASKS TASKS IN WRAP UP" at bounding box center [171, 178] width 261 height 274
click at [443, 724] on div "Hope Carter Since: 20 may 2020 link to CRM copy Email hopetapp@yahoo.com Emails…" at bounding box center [445, 732] width 279 height 1207
click at [477, 719] on div "Hope Carter Since: 20 may 2020 link to CRM copy Email hopetapp@yahoo.com Emails…" at bounding box center [445, 732] width 279 height 1207
click at [1, 106] on div "Agent Desktop" at bounding box center [20, 432] width 40 height 782
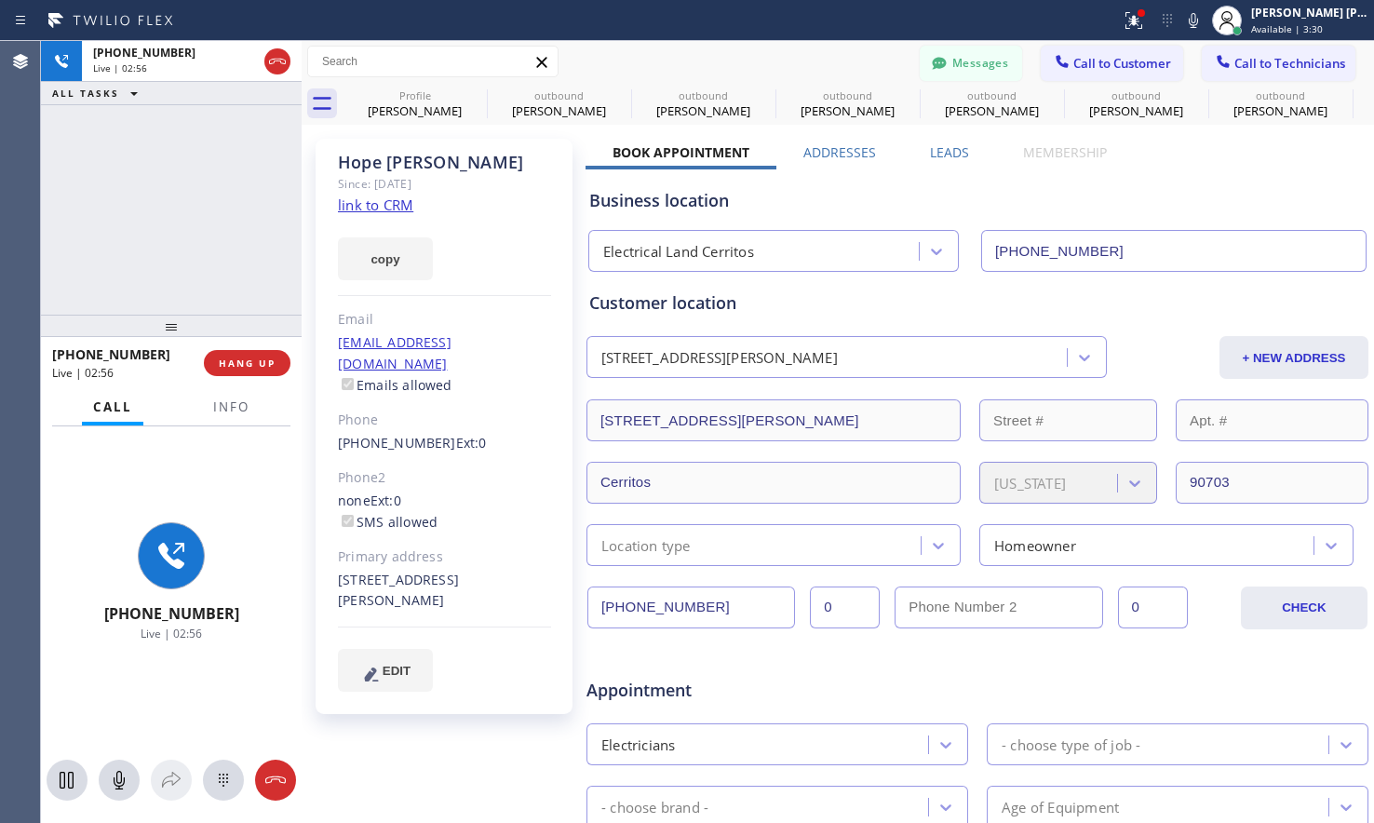
drag, startPoint x: 438, startPoint y: 763, endPoint x: 438, endPoint y: 722, distance: 41.0
click at [438, 763] on div "Hope Carter Since: 20 may 2020 link to CRM copy Email hopetapp@yahoo.com Emails…" at bounding box center [445, 732] width 279 height 1207
click at [184, 209] on div "+15627061271 Live | 03:15 ALL TASKS ALL TASKS ACTIVE TASKS TASKS IN WRAP UP" at bounding box center [171, 178] width 261 height 274
click at [231, 199] on div "+15627061271 Live | 03:16 ALL TASKS ALL TASKS ACTIVE TASKS TASKS IN WRAP UP" at bounding box center [171, 178] width 261 height 274
click at [231, 199] on div "+15627061271 Live | 03:18 ALL TASKS ALL TASKS ACTIVE TASKS TASKS IN WRAP UP" at bounding box center [171, 178] width 261 height 274
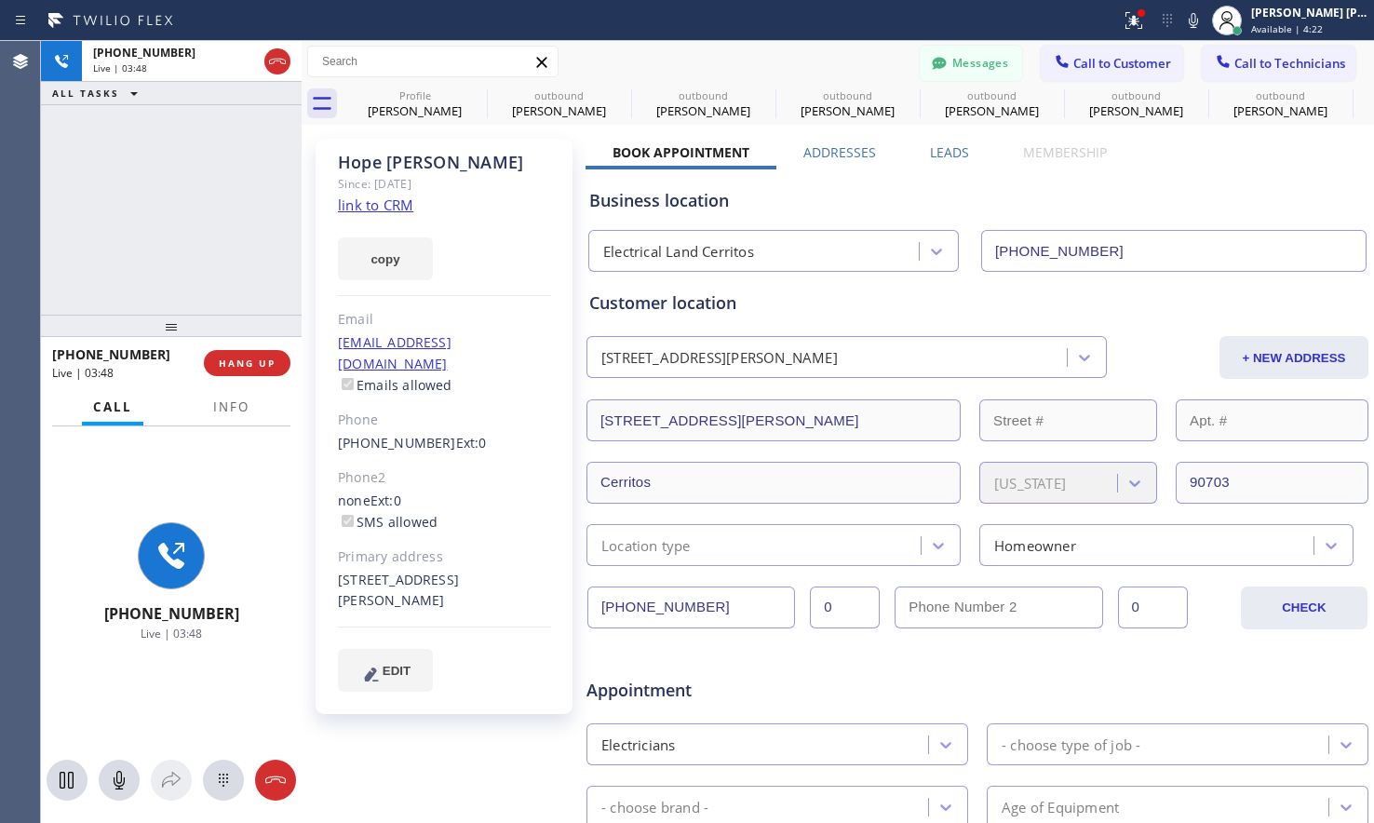
click at [485, 763] on div "Hope Carter Since: 20 may 2020 link to CRM copy Email hopetapp@yahoo.com Emails…" at bounding box center [445, 732] width 279 height 1207
click at [449, 771] on div "Hope Carter Since: 20 may 2020 link to CRM copy Email hopetapp@yahoo.com Emails…" at bounding box center [445, 732] width 279 height 1207
click at [674, 667] on div "Appointment" at bounding box center [716, 681] width 262 height 44
click at [1267, 673] on div "Appointment" at bounding box center [978, 678] width 786 height 47
click at [720, 659] on div "Appointment" at bounding box center [978, 678] width 786 height 47
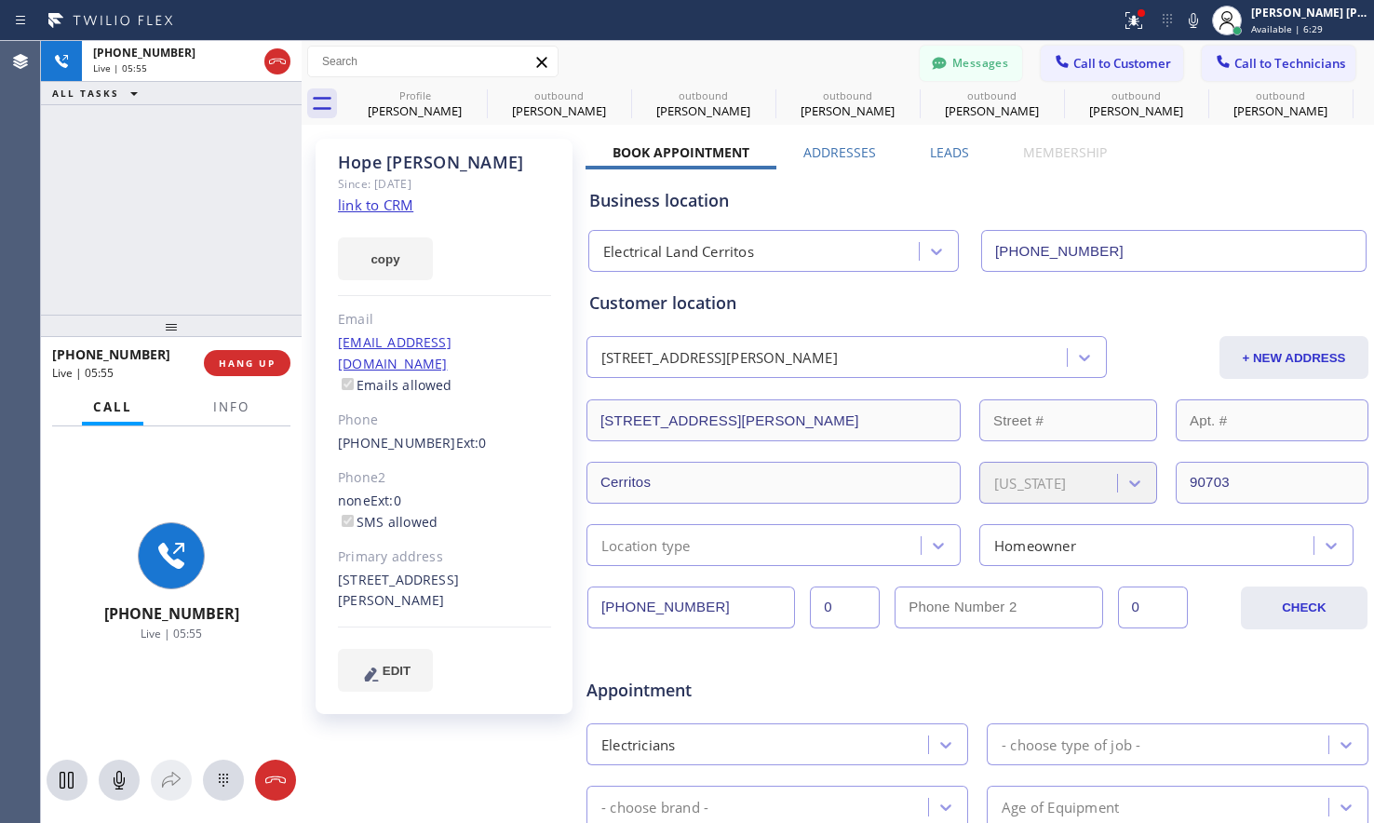
click at [1182, 174] on div "Business location Electrical Land Cerritos (562) 358-5911" at bounding box center [978, 220] width 784 height 102
click at [1235, 62] on span "Call to Technicians" at bounding box center [1290, 63] width 111 height 17
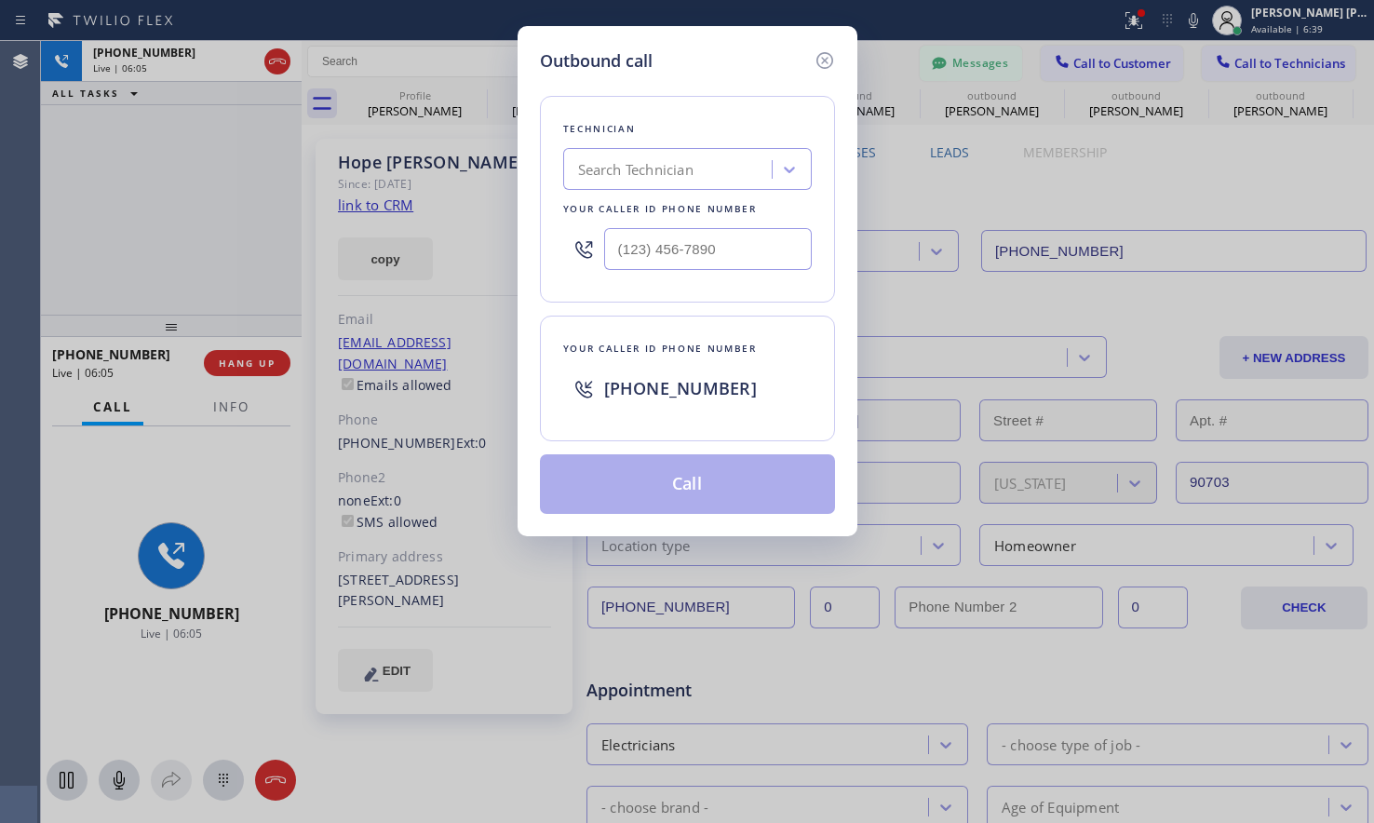
click at [1184, 175] on div "Outbound call Technician Search Technician Your caller id phone number Your cal…" at bounding box center [687, 411] width 1374 height 823
click at [832, 60] on icon at bounding box center [825, 60] width 22 height 22
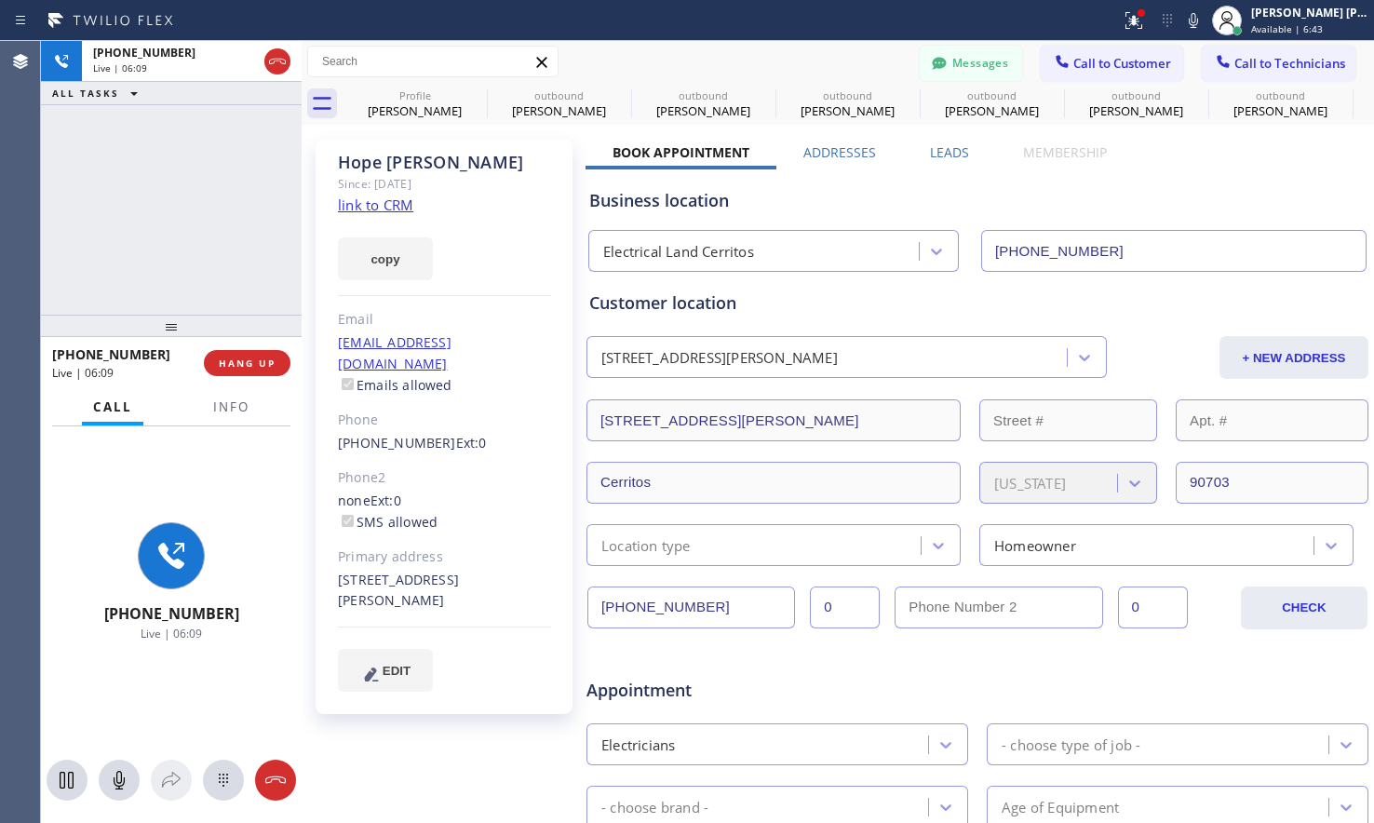
click at [67, 693] on div "+15627061271 Live | 06:09" at bounding box center [171, 581] width 261 height 311
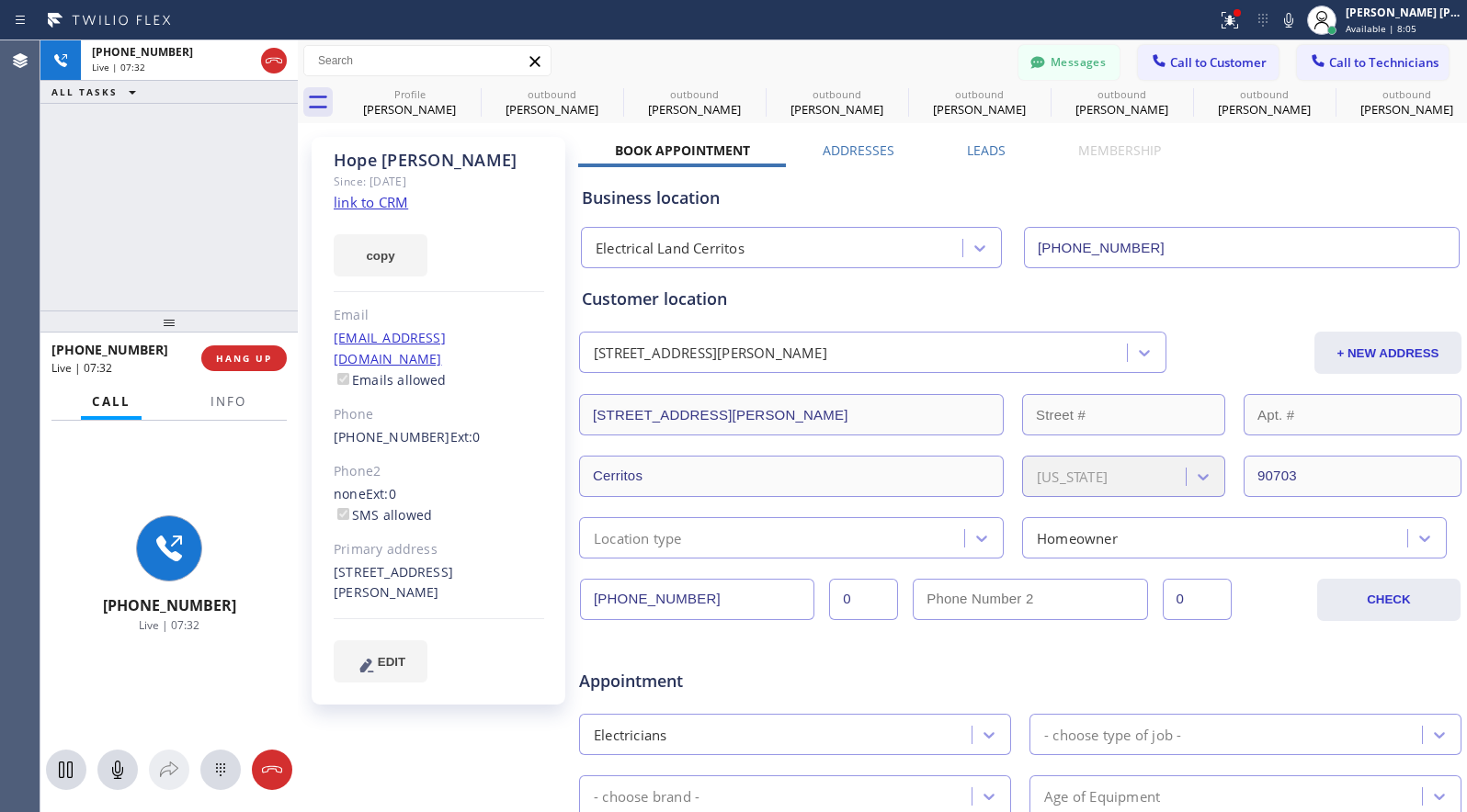
click at [206, 217] on div "+15627061271 Live | 07:32 ALL TASKS ALL TASKS ACTIVE TASKS TASKS IN WRAP UP" at bounding box center [169, 176] width 258 height 270
click at [206, 217] on div "+15627061271 Live | 07:33 ALL TASKS ALL TASKS ACTIVE TASKS TASKS IN WRAP UP" at bounding box center [169, 176] width 258 height 270
click at [235, 355] on span "HANG UP" at bounding box center [244, 358] width 56 height 13
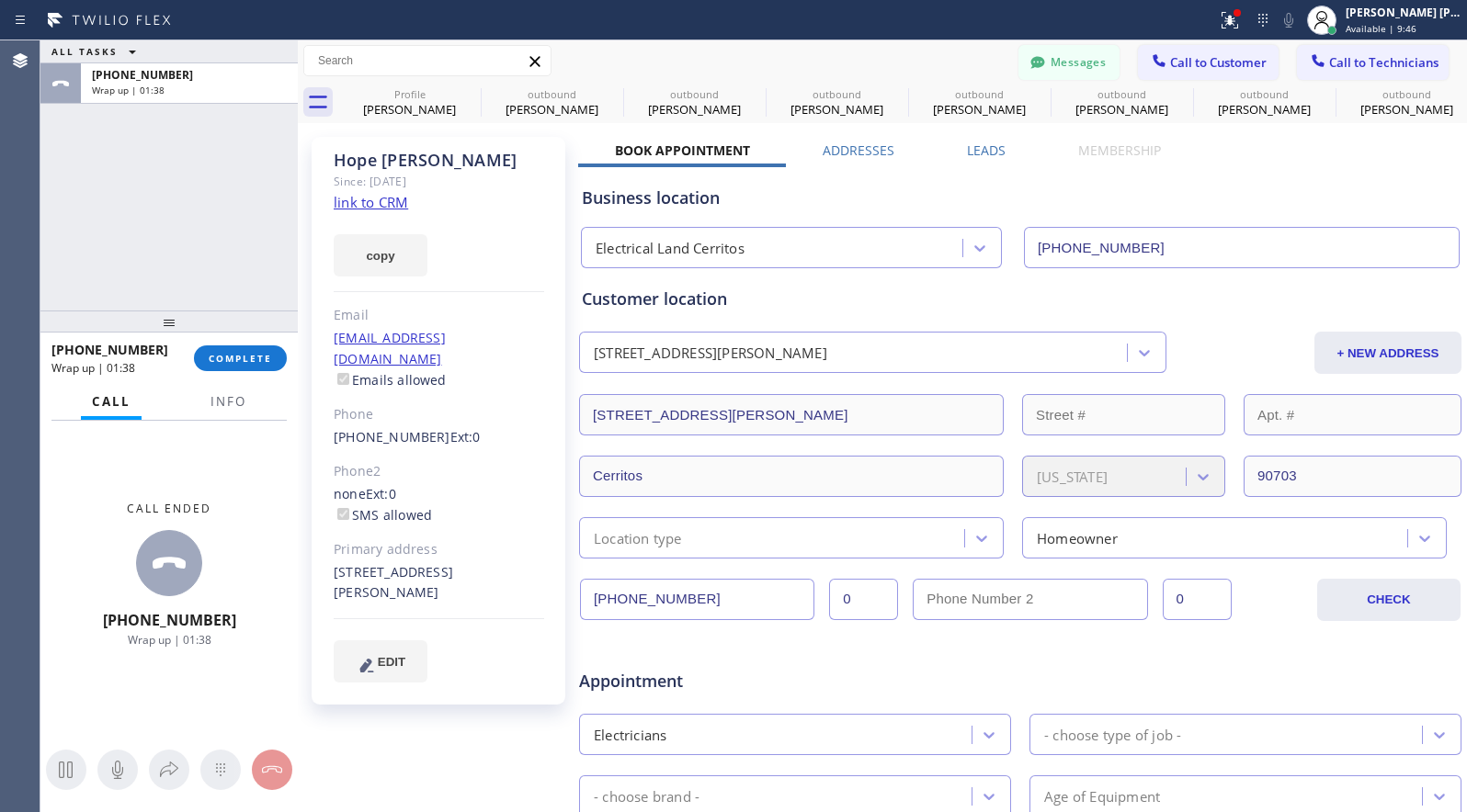
drag, startPoint x: 445, startPoint y: 726, endPoint x: 427, endPoint y: 699, distance: 32.4
click at [445, 726] on div "Hope Carter Since: 20 may 2020 link to CRM copy Email hopetapp@yahoo.com Emails…" at bounding box center [439, 722] width 275 height 1191
click at [263, 360] on span "COMPLETE" at bounding box center [240, 358] width 63 height 13
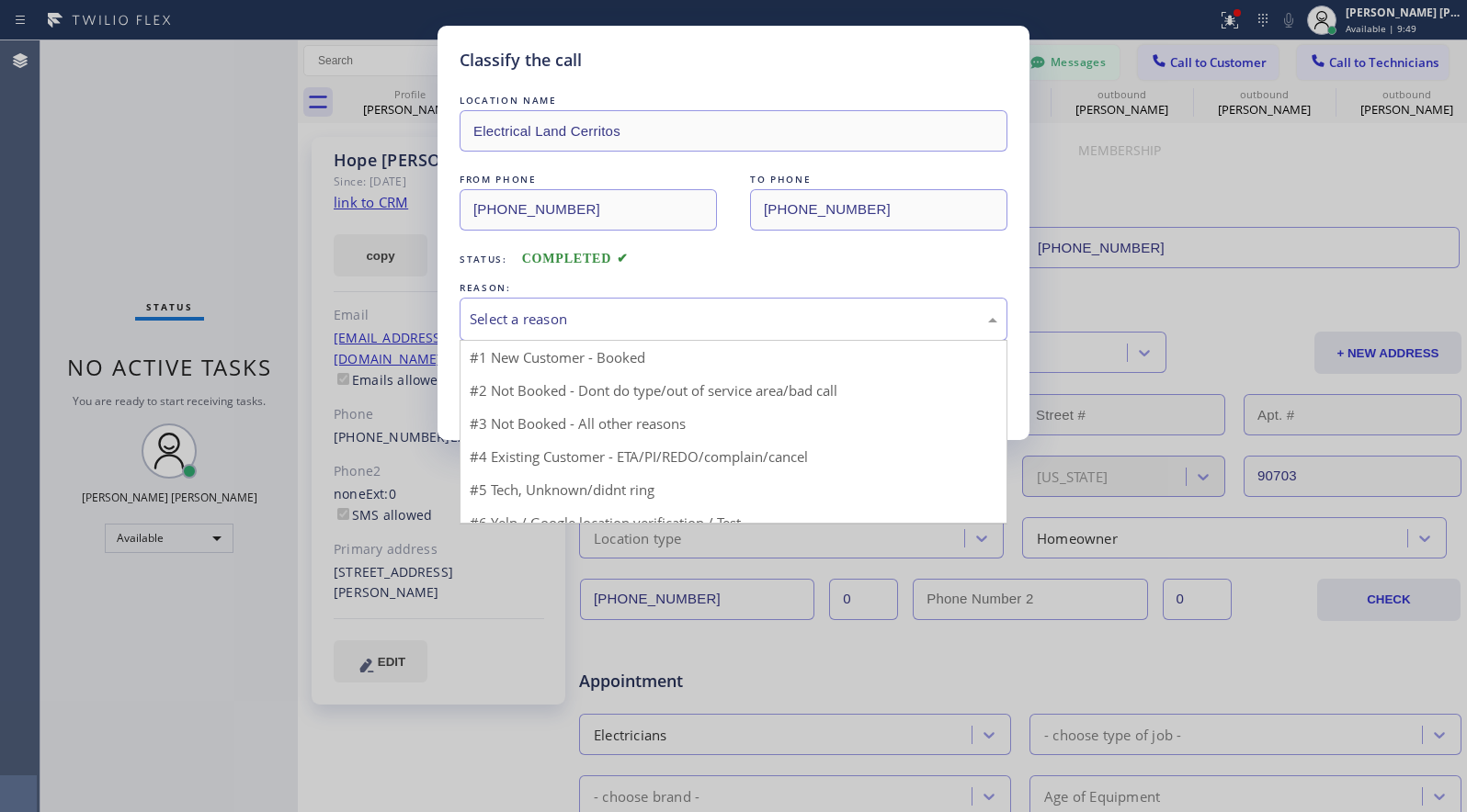
click at [642, 315] on div "Select a reason" at bounding box center [734, 319] width 527 height 21
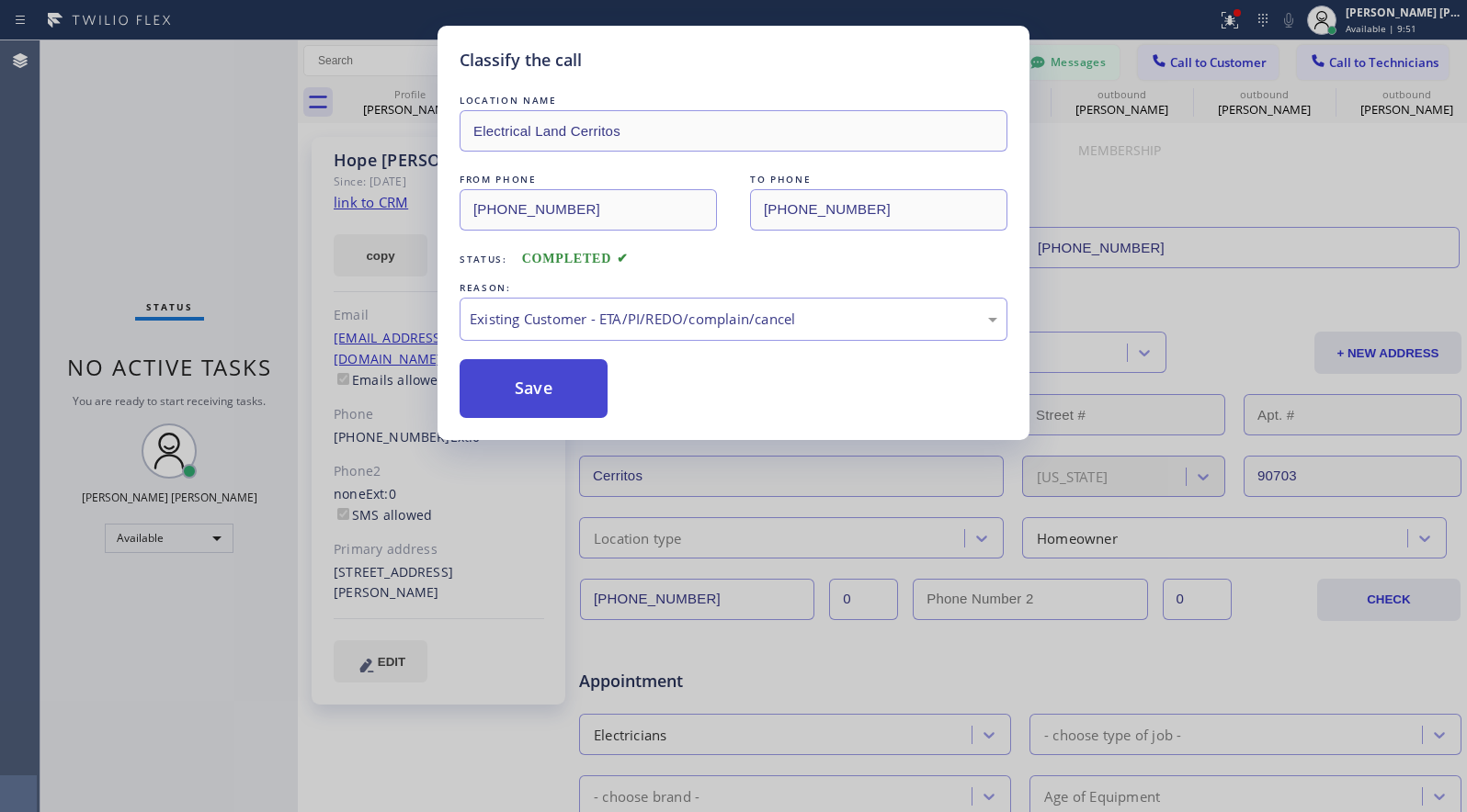
click at [545, 399] on button "Save" at bounding box center [534, 389] width 148 height 59
type input "(562) 337-3994"
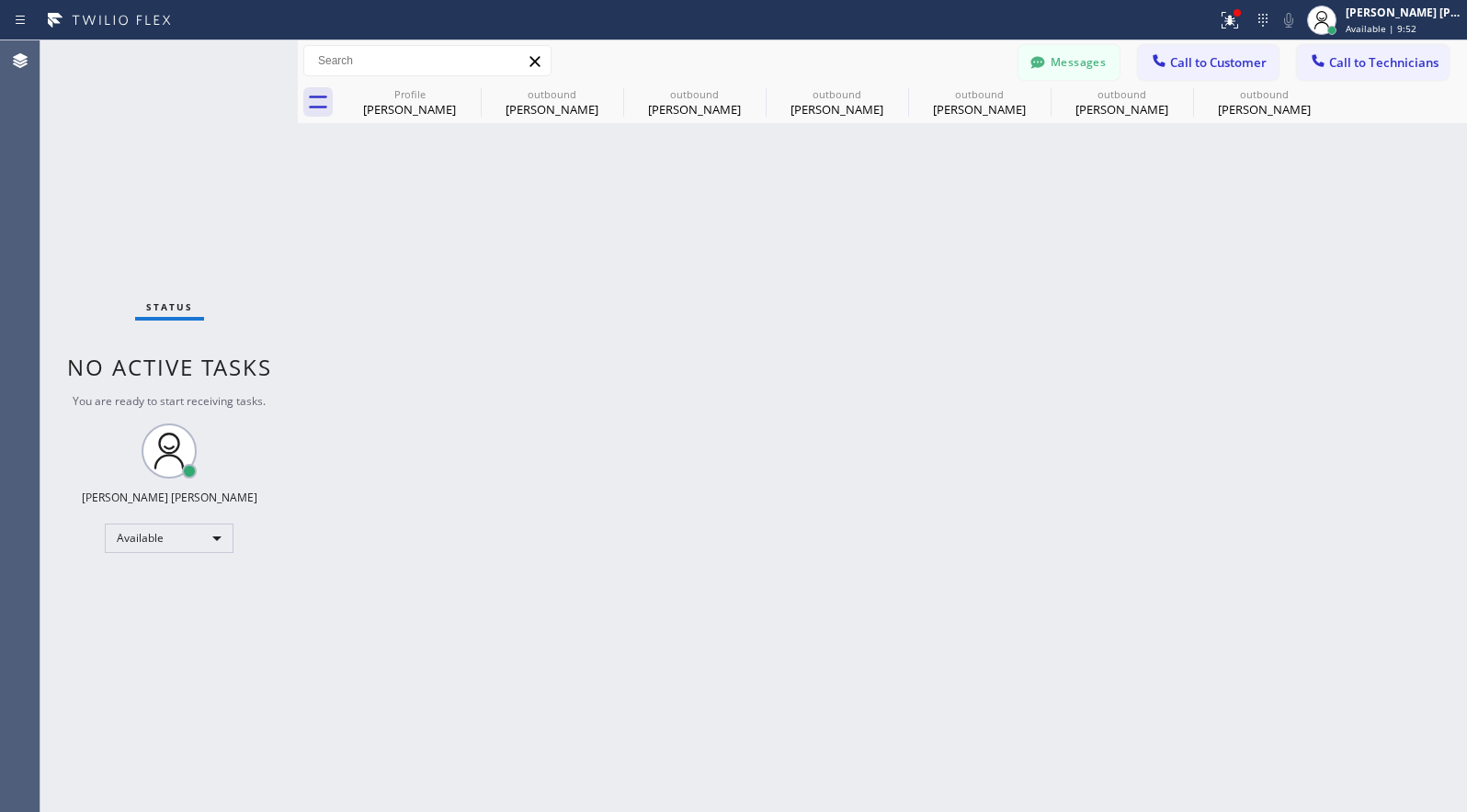
click at [247, 608] on div "Status No active tasks You are ready to start receiving tasks. Ashley Barbie La…" at bounding box center [169, 426] width 258 height 772
click at [202, 551] on div "Available" at bounding box center [169, 539] width 128 height 30
click at [203, 565] on li "Offline" at bounding box center [168, 563] width 124 height 22
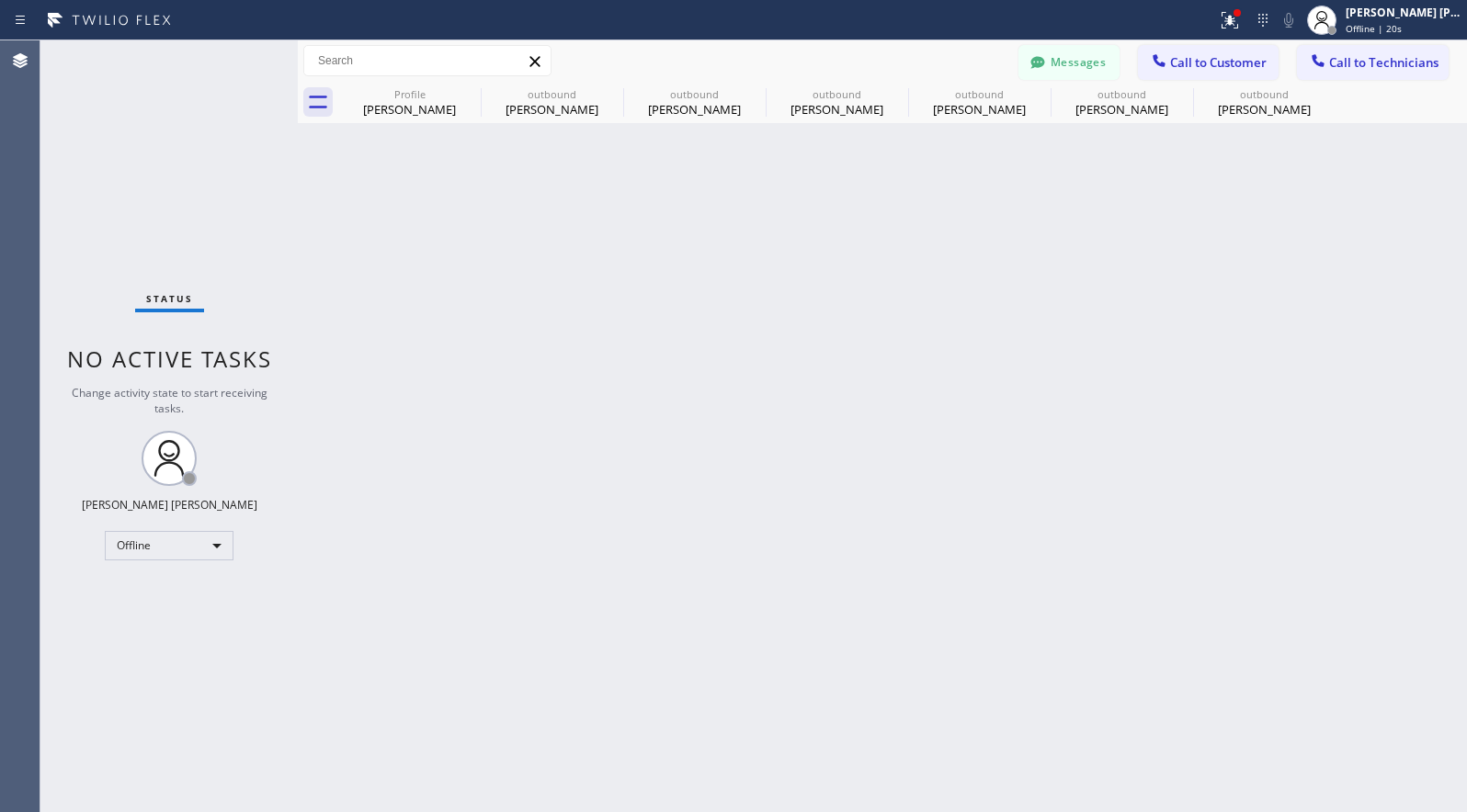
drag, startPoint x: 151, startPoint y: 735, endPoint x: 159, endPoint y: 697, distance: 38.8
click at [151, 735] on div "Status No active tasks Change activity state to start receiving tasks. Ashley B…" at bounding box center [169, 426] width 258 height 772
